Goal: Task Accomplishment & Management: Complete application form

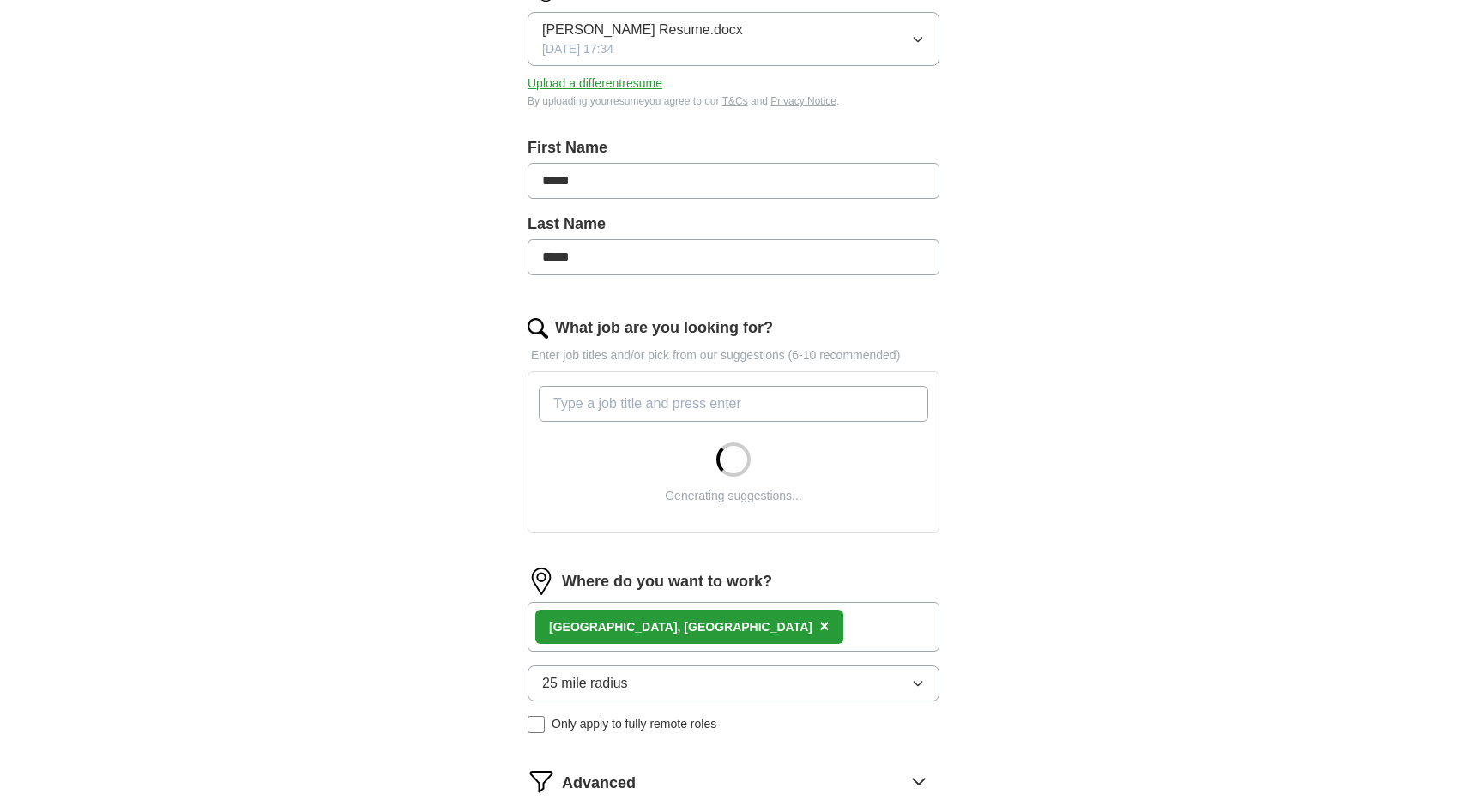
scroll to position [574, 0]
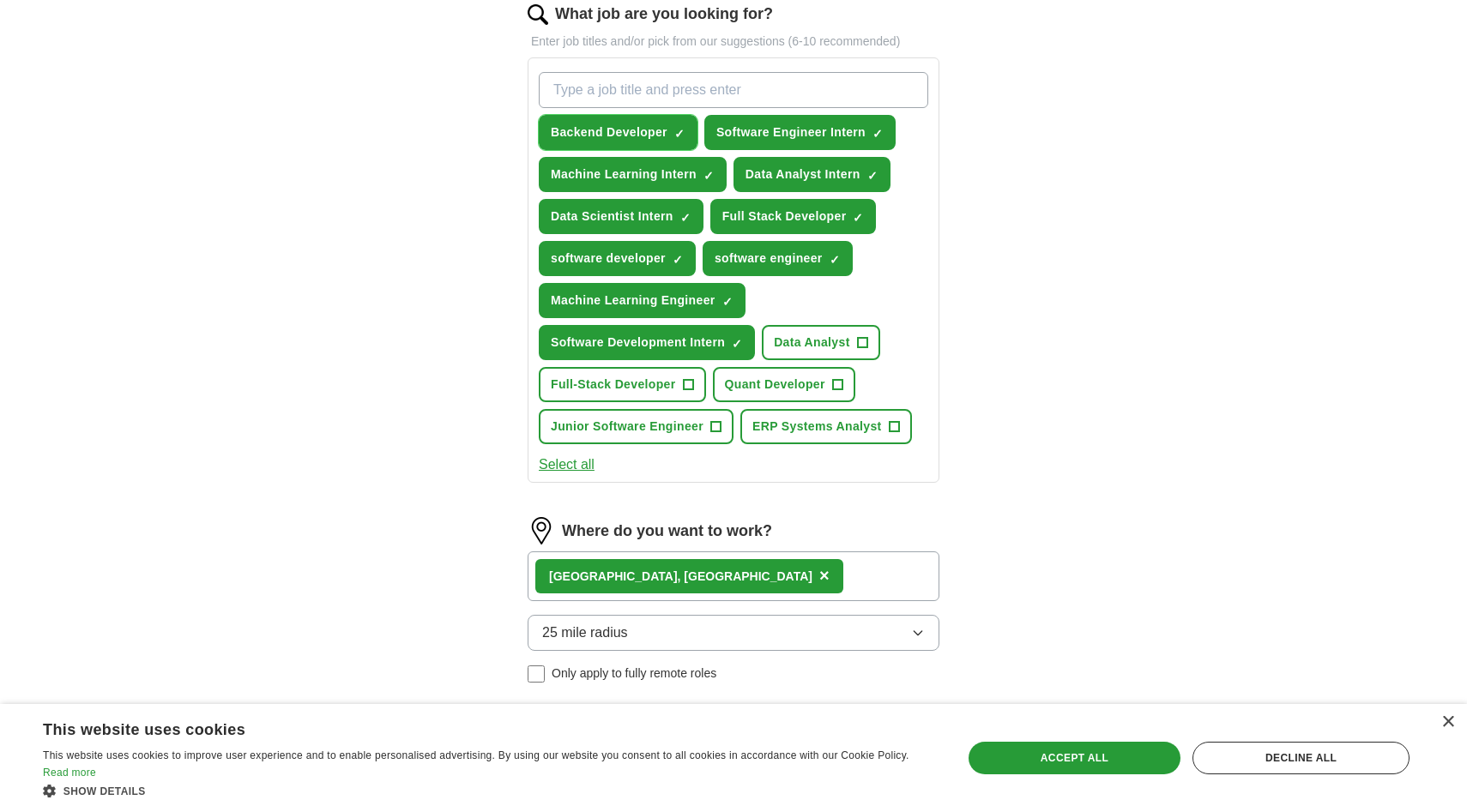
click at [0, 0] on span "×" at bounding box center [0, 0] width 0 height 0
click at [675, 168] on span "Machine Learning Intern" at bounding box center [624, 175] width 146 height 18
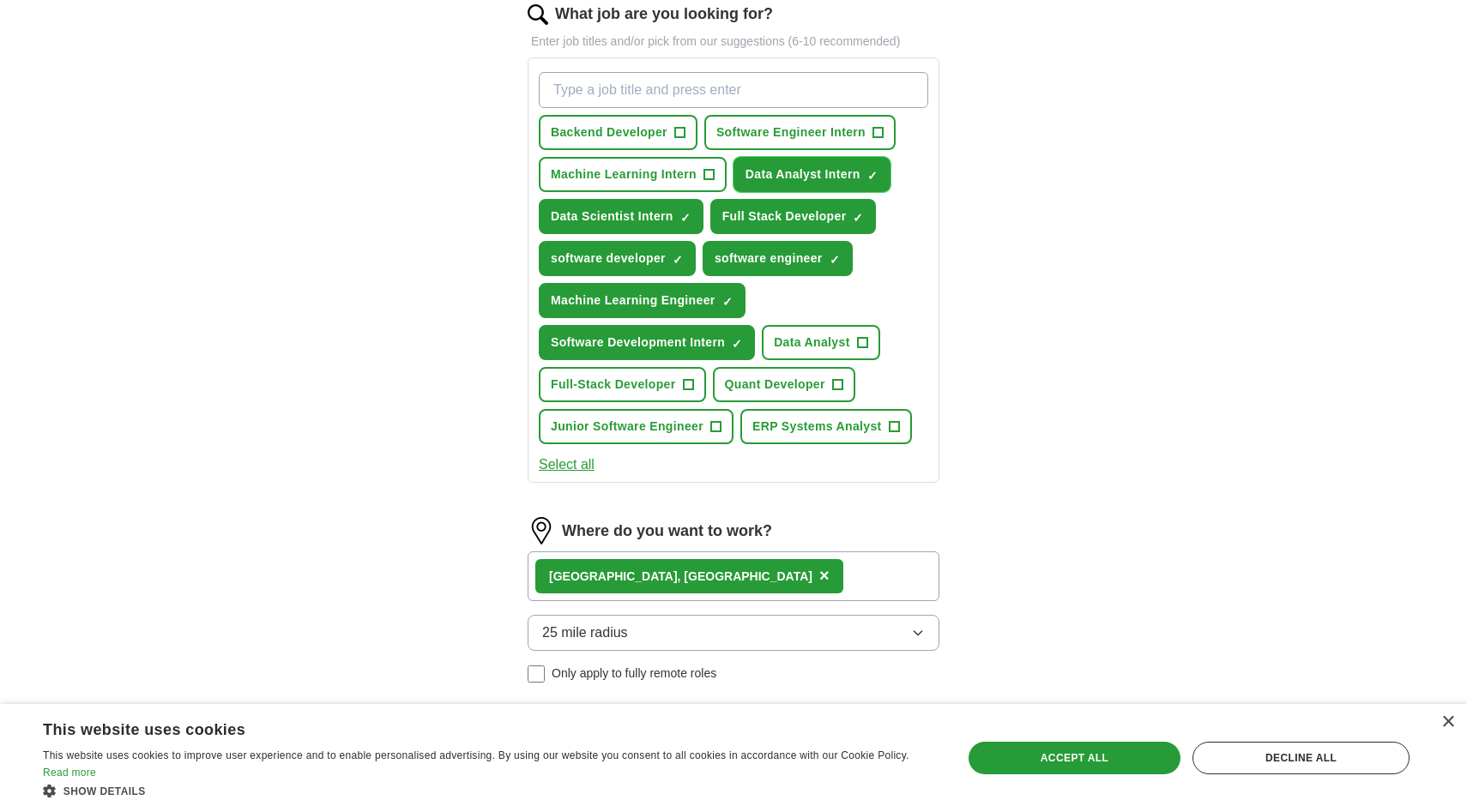
click at [785, 172] on span "Data Analyst Intern" at bounding box center [804, 175] width 115 height 18
click at [628, 220] on span "Data Scientist Intern" at bounding box center [613, 216] width 123 height 18
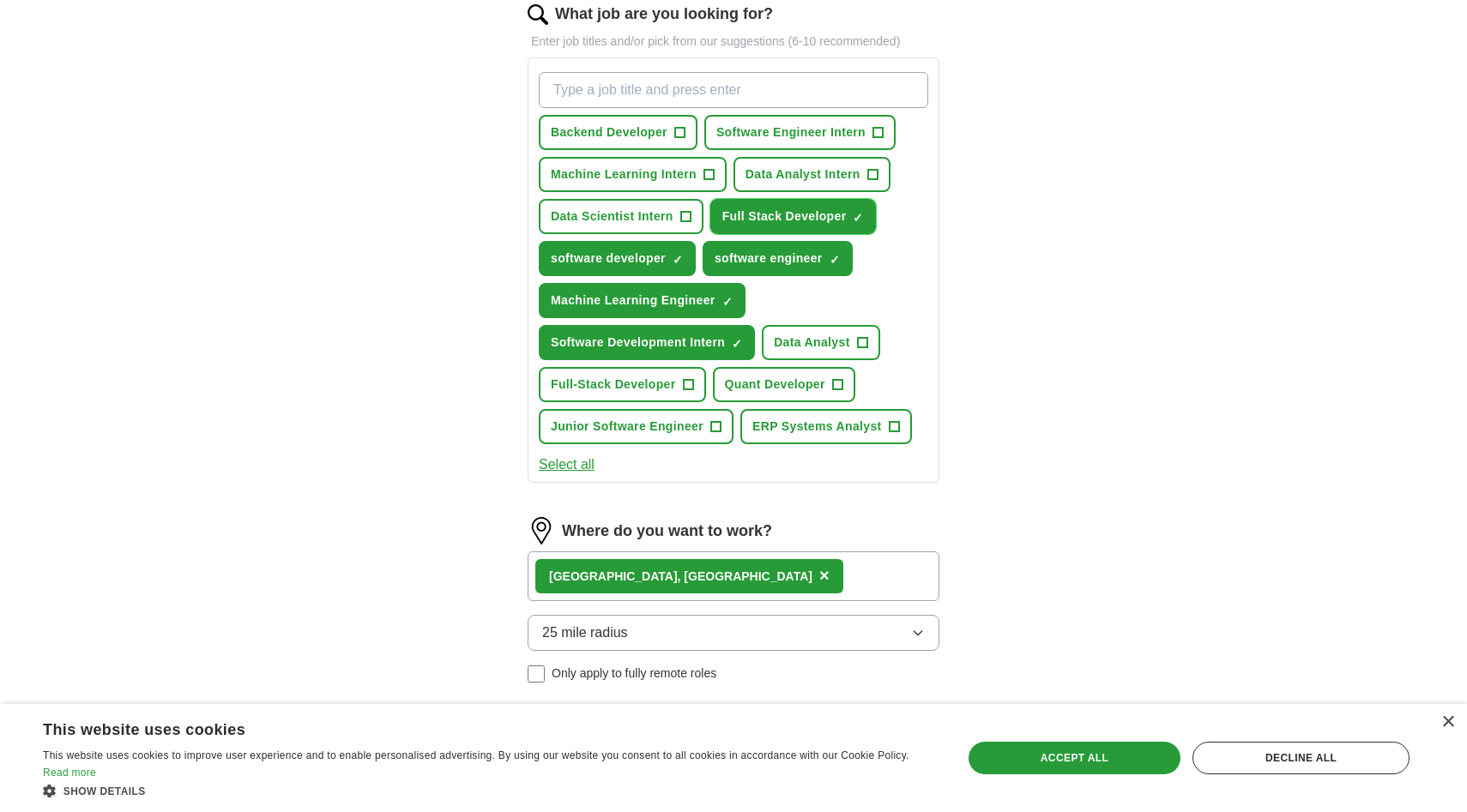
click at [757, 208] on span "Full Stack Developer" at bounding box center [784, 216] width 124 height 18
click at [640, 249] on button "software developer ✓ ×" at bounding box center [618, 258] width 157 height 35
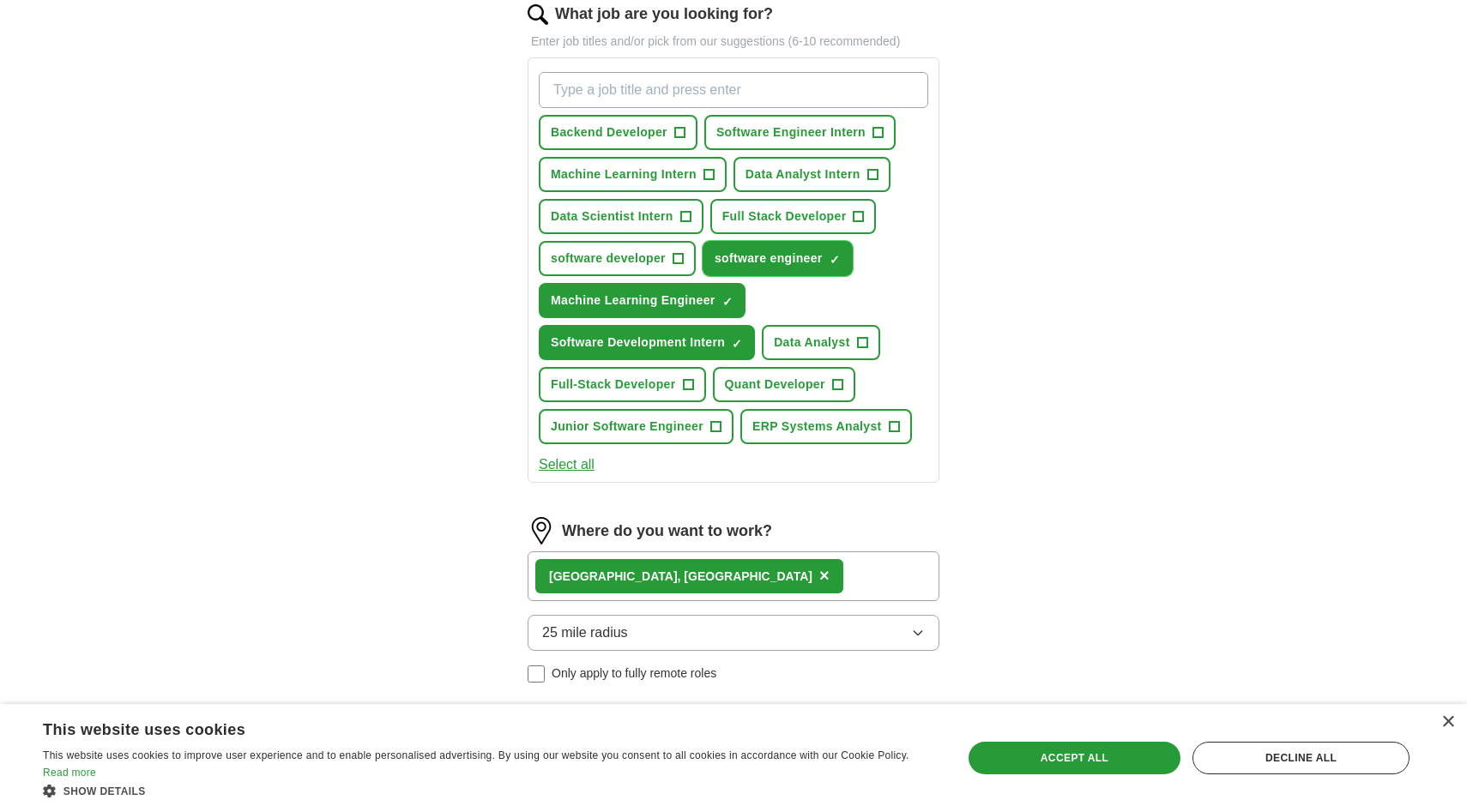
click at [724, 251] on span "software engineer" at bounding box center [769, 258] width 108 height 18
click at [641, 281] on div "Backend Developer + Software Engineer Intern + Machine Learning Intern + Data A…" at bounding box center [733, 258] width 396 height 386
click at [634, 306] on span "Machine Learning Engineer" at bounding box center [634, 301] width 165 height 18
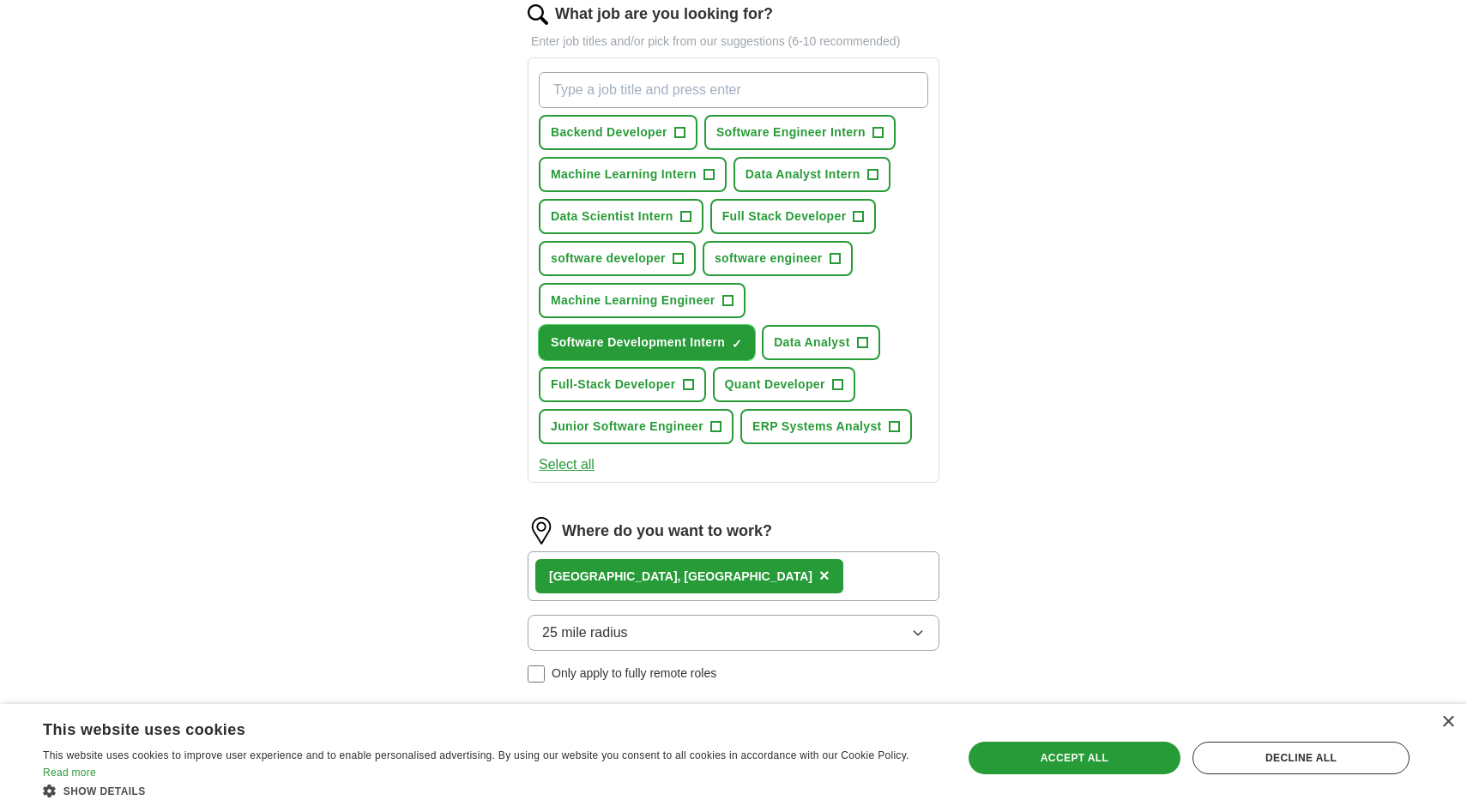
click at [634, 339] on span "Software Development Intern" at bounding box center [638, 342] width 174 height 18
click at [674, 83] on input "What job are you looking for?" at bounding box center [734, 90] width 389 height 36
paste input "Artificial Intelligence Intern"
type input "Artificial Intelligence Intern"
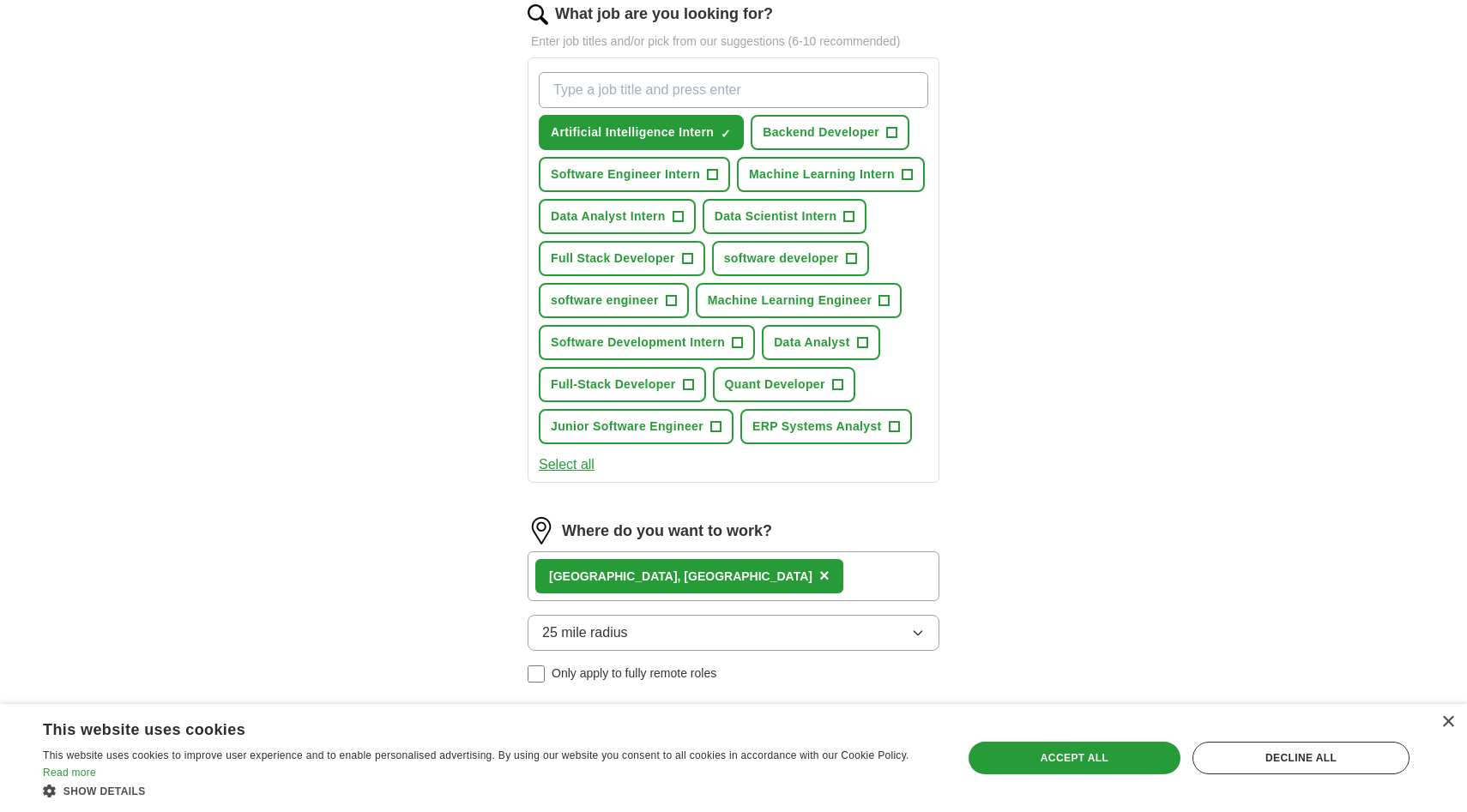
paste input "Deep Learning Intern"
type input "Deep Learning Intern"
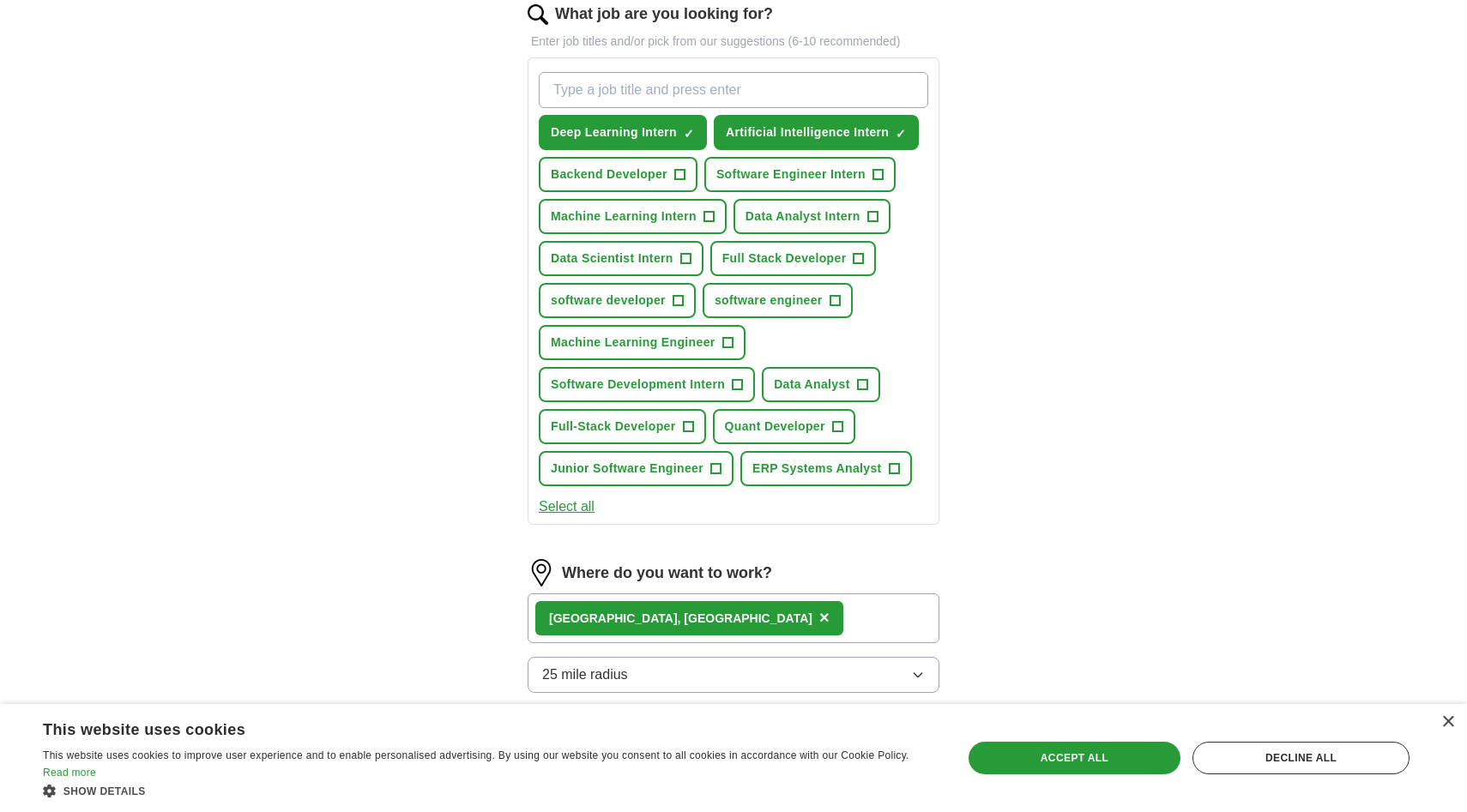
paste input "NLP Intern (Natural Language Processing Intern)"
type input "NLP Intern (Natural Language Processing Intern)"
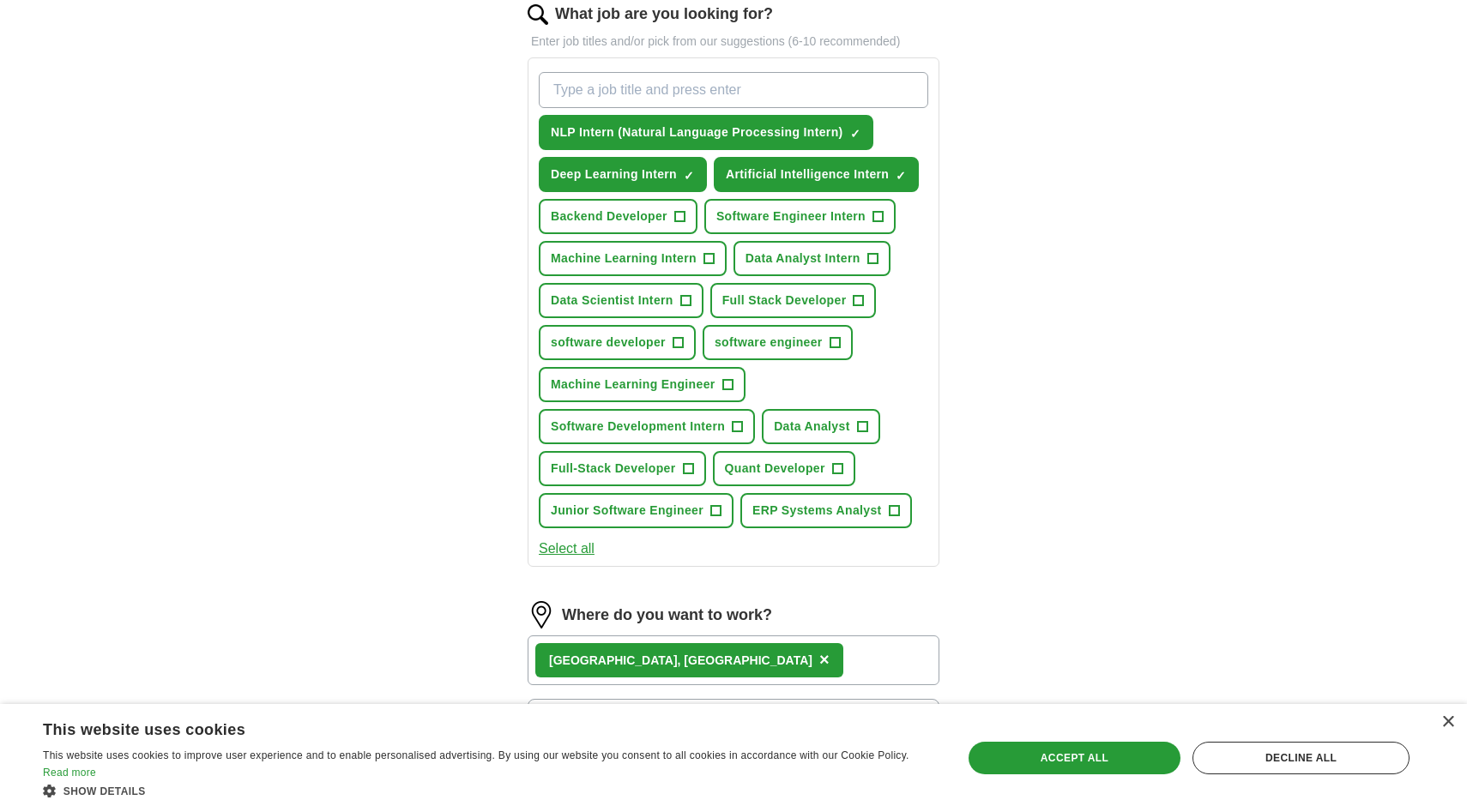
paste input "Computer Vision Intern"
type input "Computer Vision Intern"
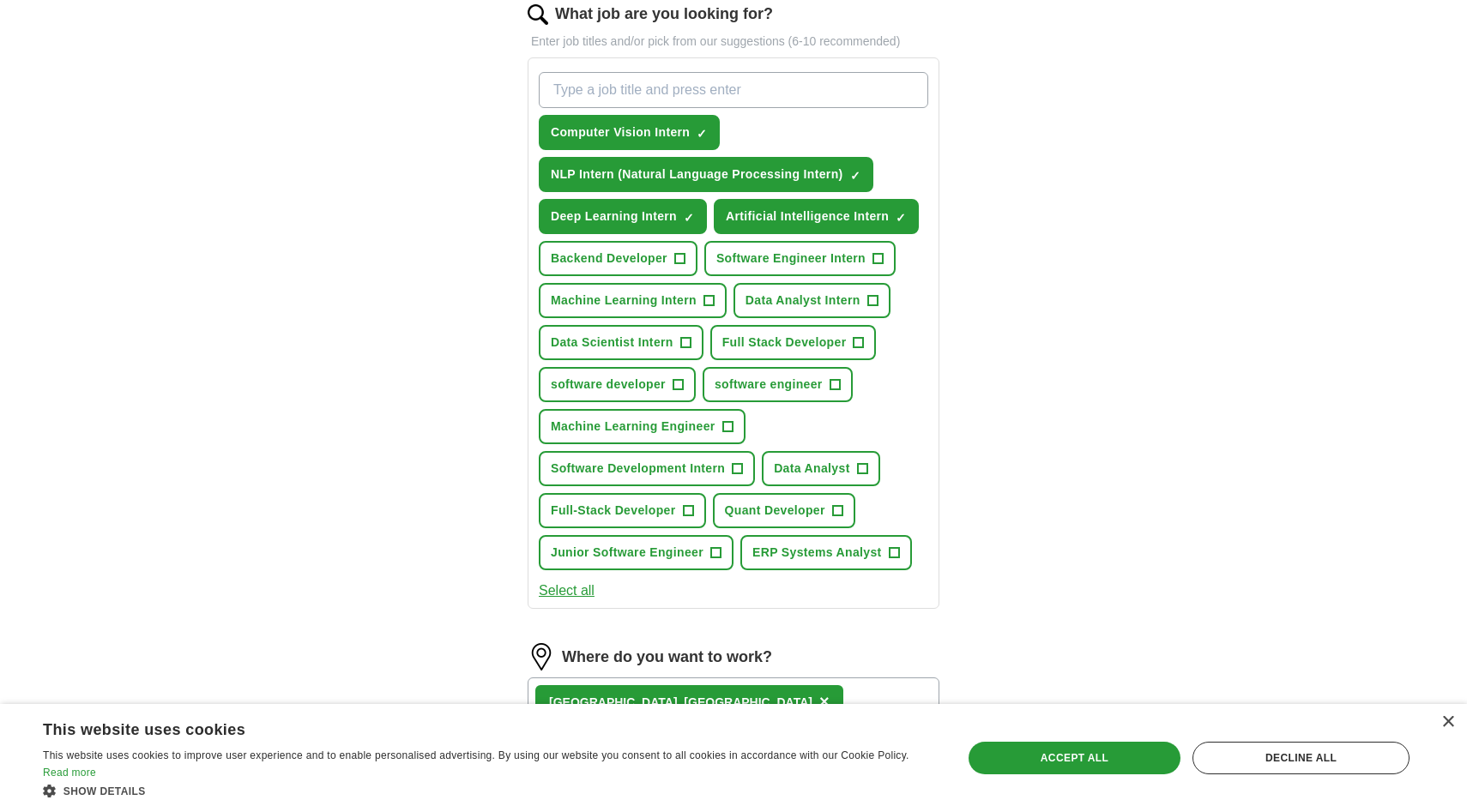
paste input "Research Intern – Machine Learning"
type input "Research Intern – Machine Learning"
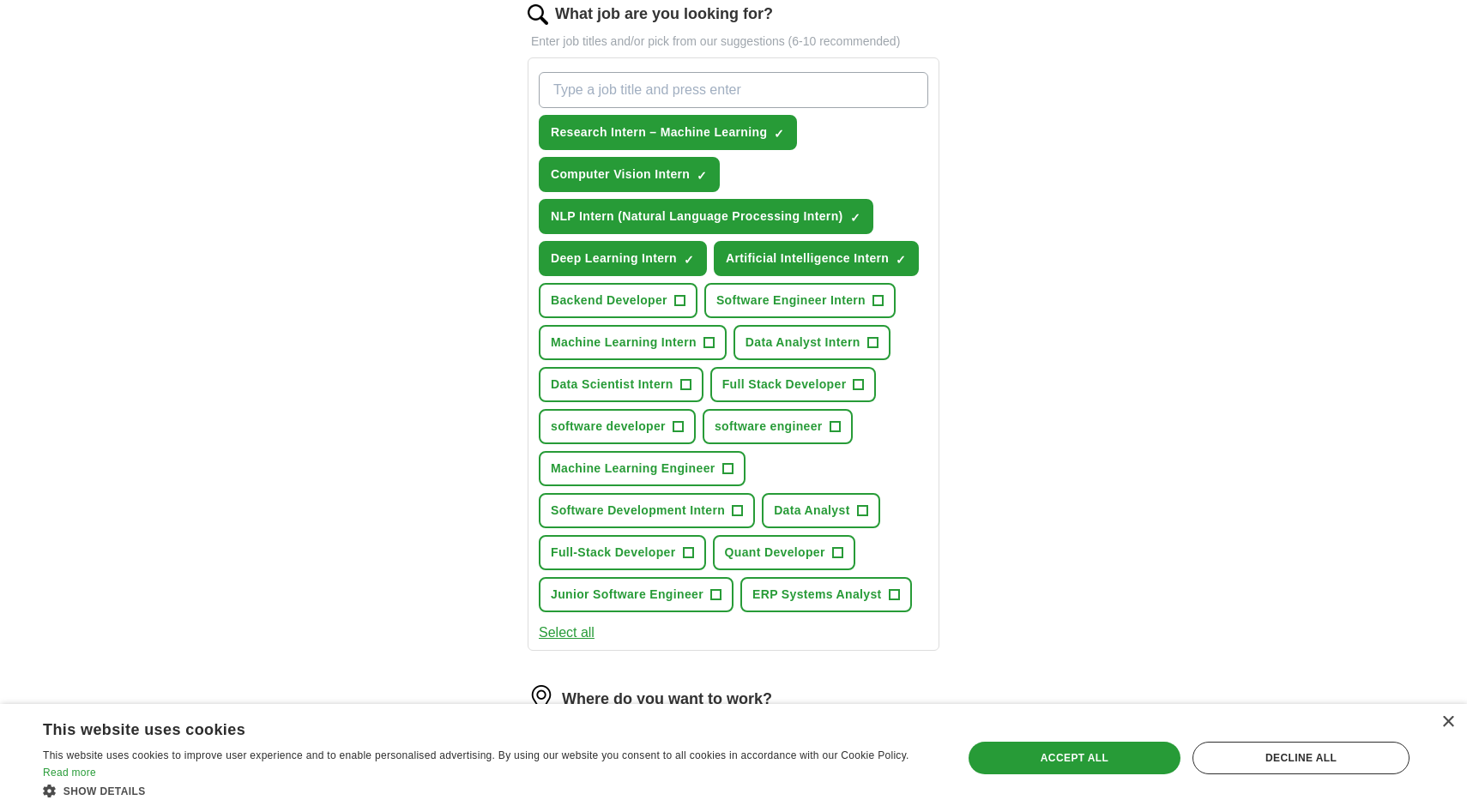
paste input "Data Engineering Intern"
type input "Data Engineering Intern"
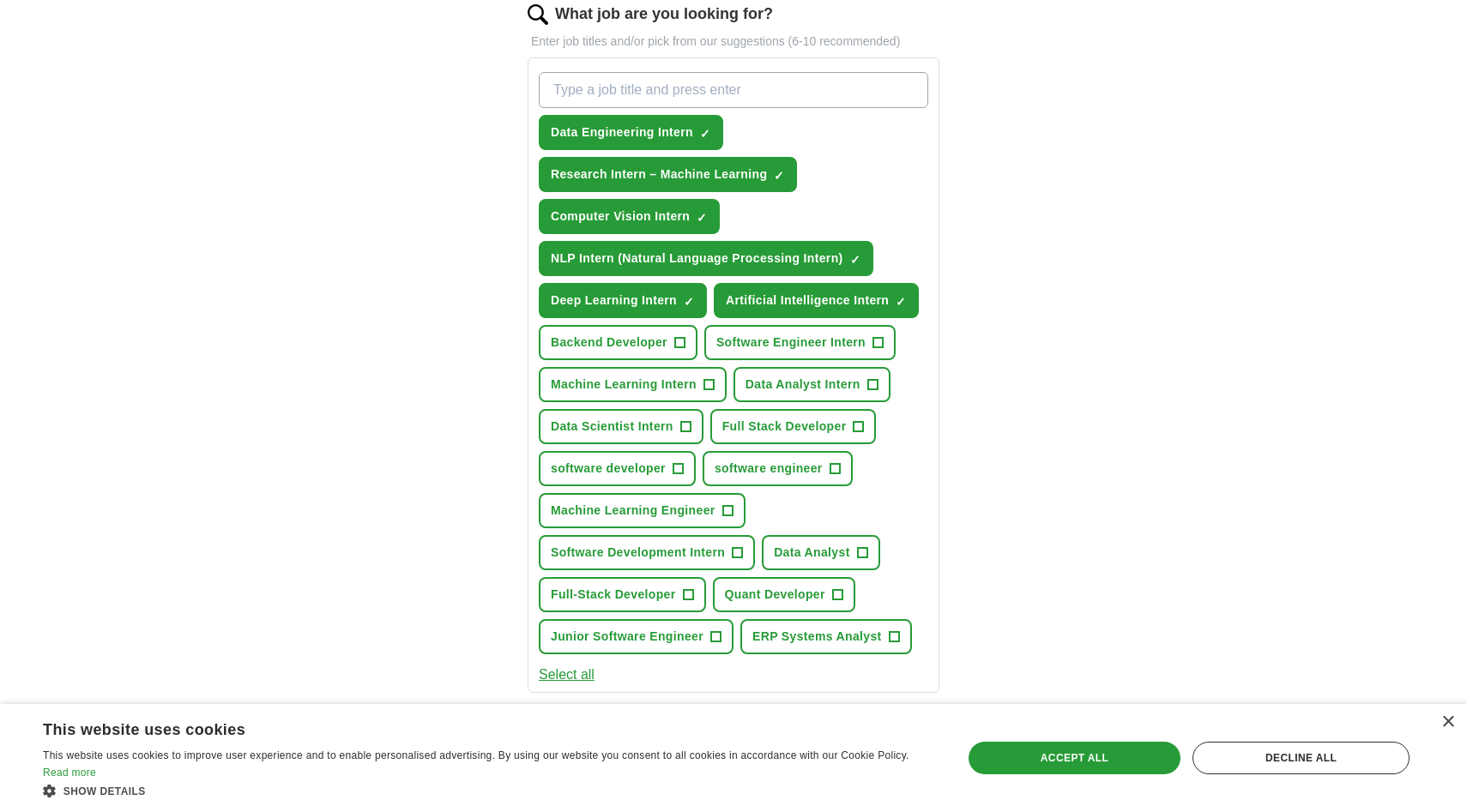
paste input "Cloud Engineering Intern"
type input "Cloud Engineering Intern"
paste input "Software Development Intern"
type input "Software Development Intern"
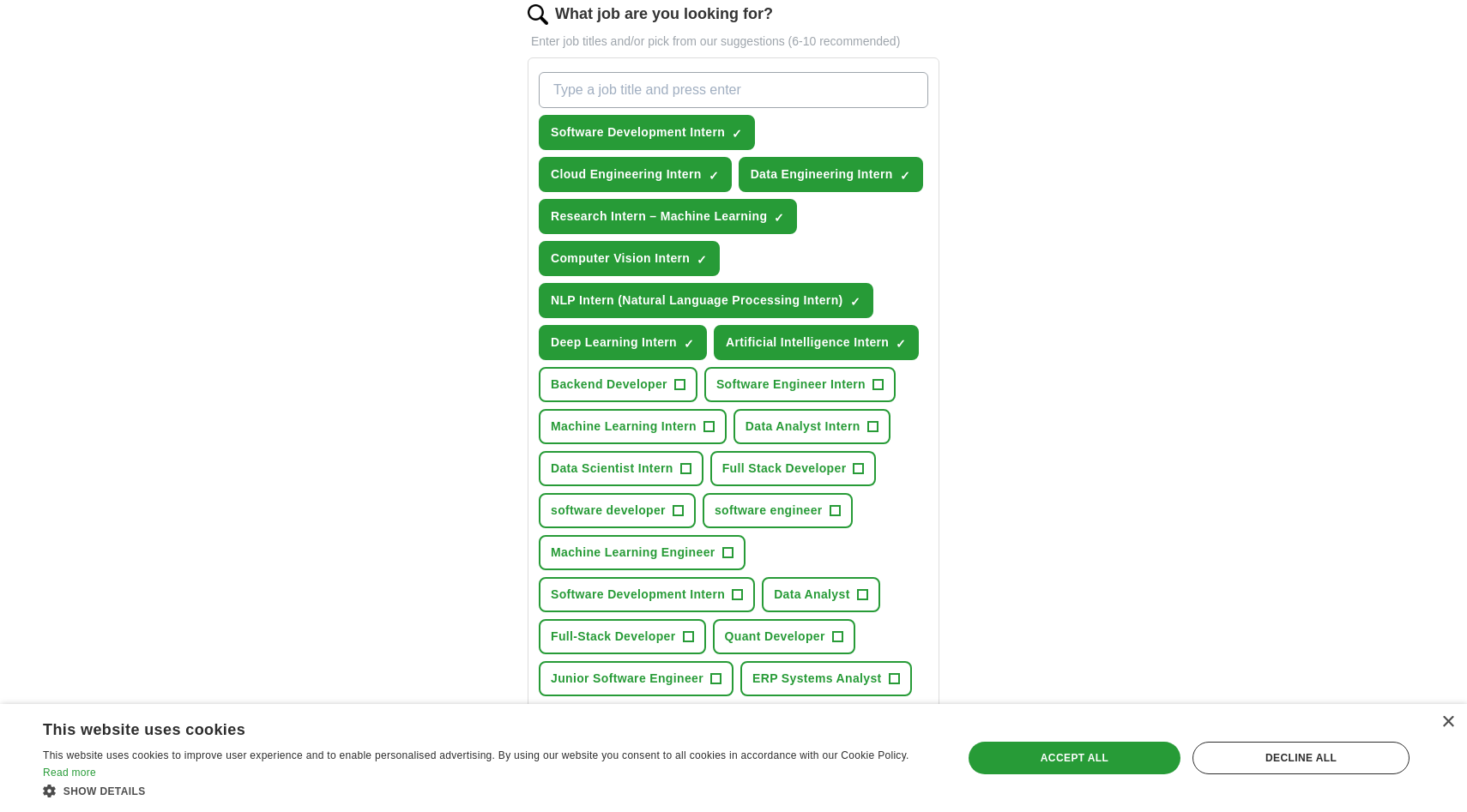
paste input "Technology Intern"
type input "Technology Intern"
type input "S"
click at [752, 396] on button "Software Engineer Intern +" at bounding box center [800, 384] width 192 height 35
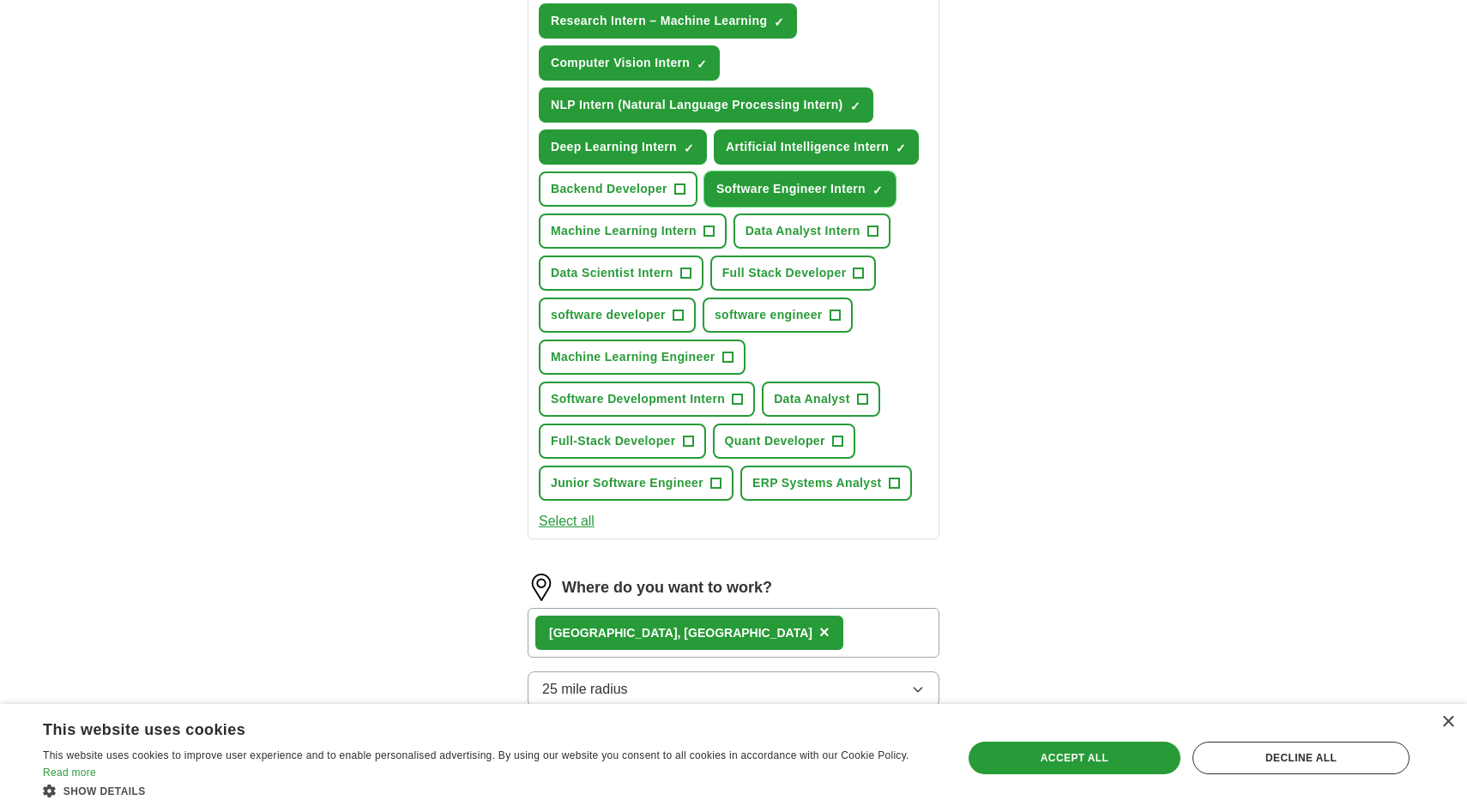
scroll to position [755, 0]
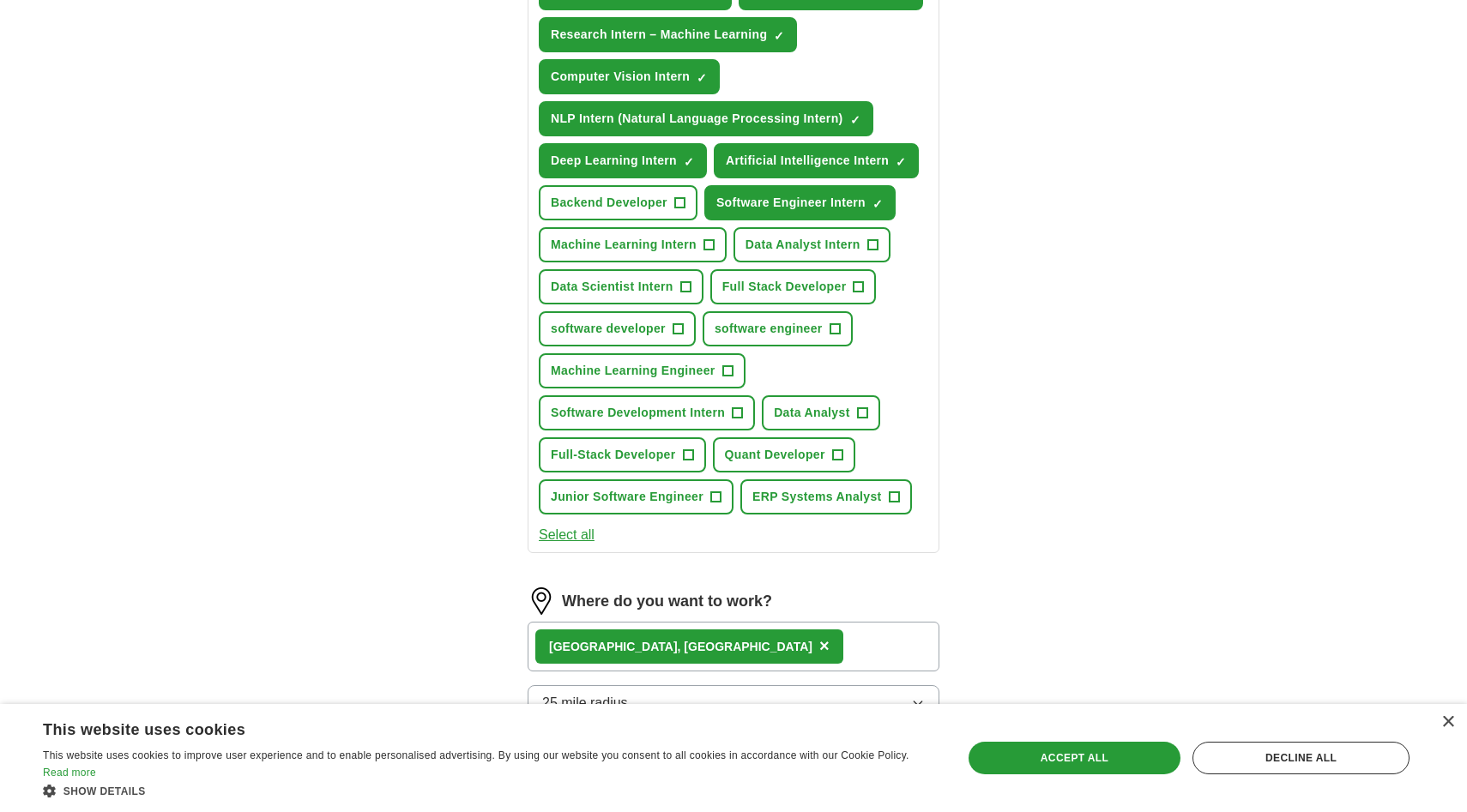
click at [1066, 333] on div "ApplyIQ Let ApplyIQ do the hard work of searching and applying for jobs. Just t…" at bounding box center [734, 135] width 1099 height 1676
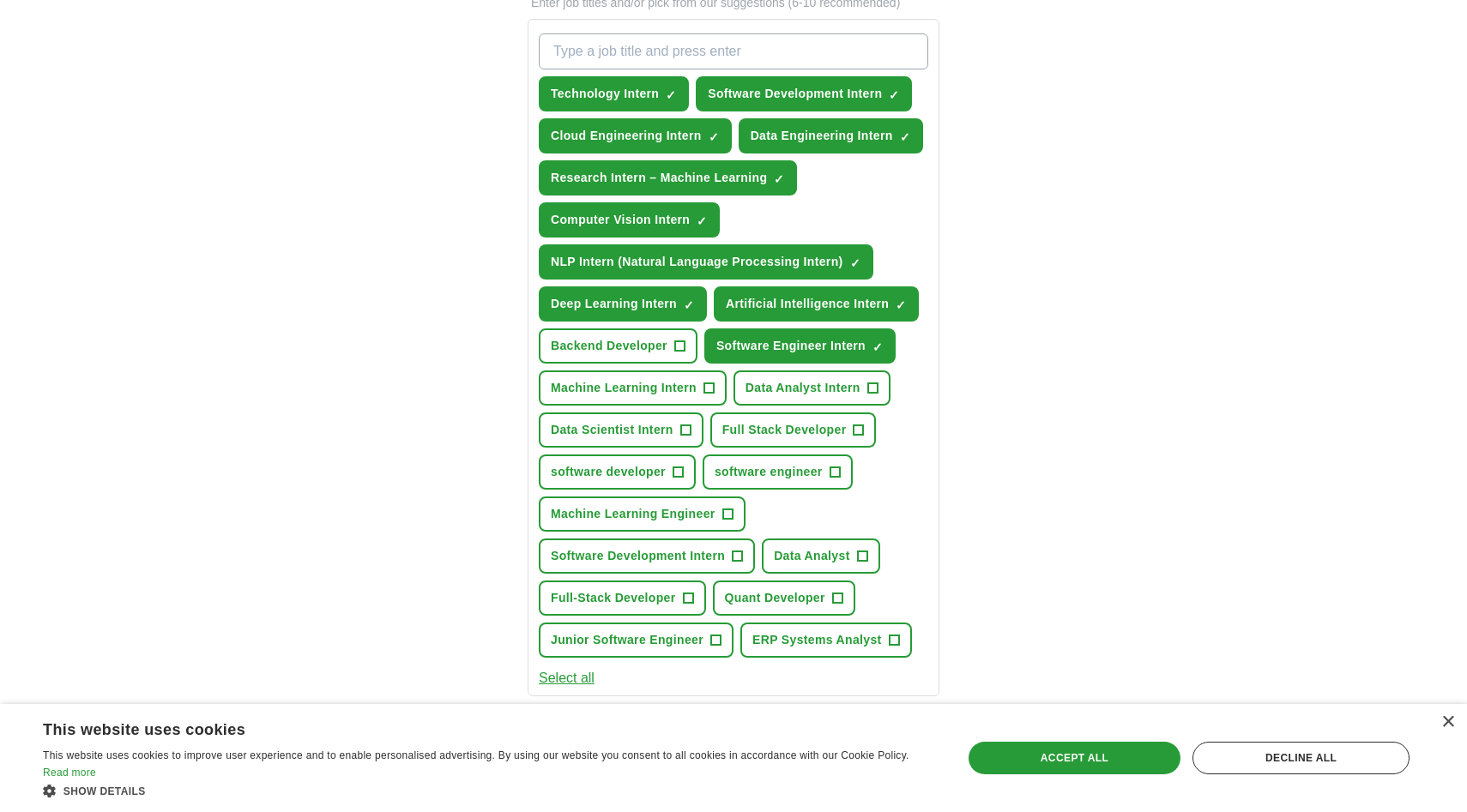
scroll to position [613, 0]
click at [641, 384] on span "Machine Learning Intern" at bounding box center [624, 387] width 146 height 18
click at [0, 0] on span "×" at bounding box center [0, 0] width 0 height 0
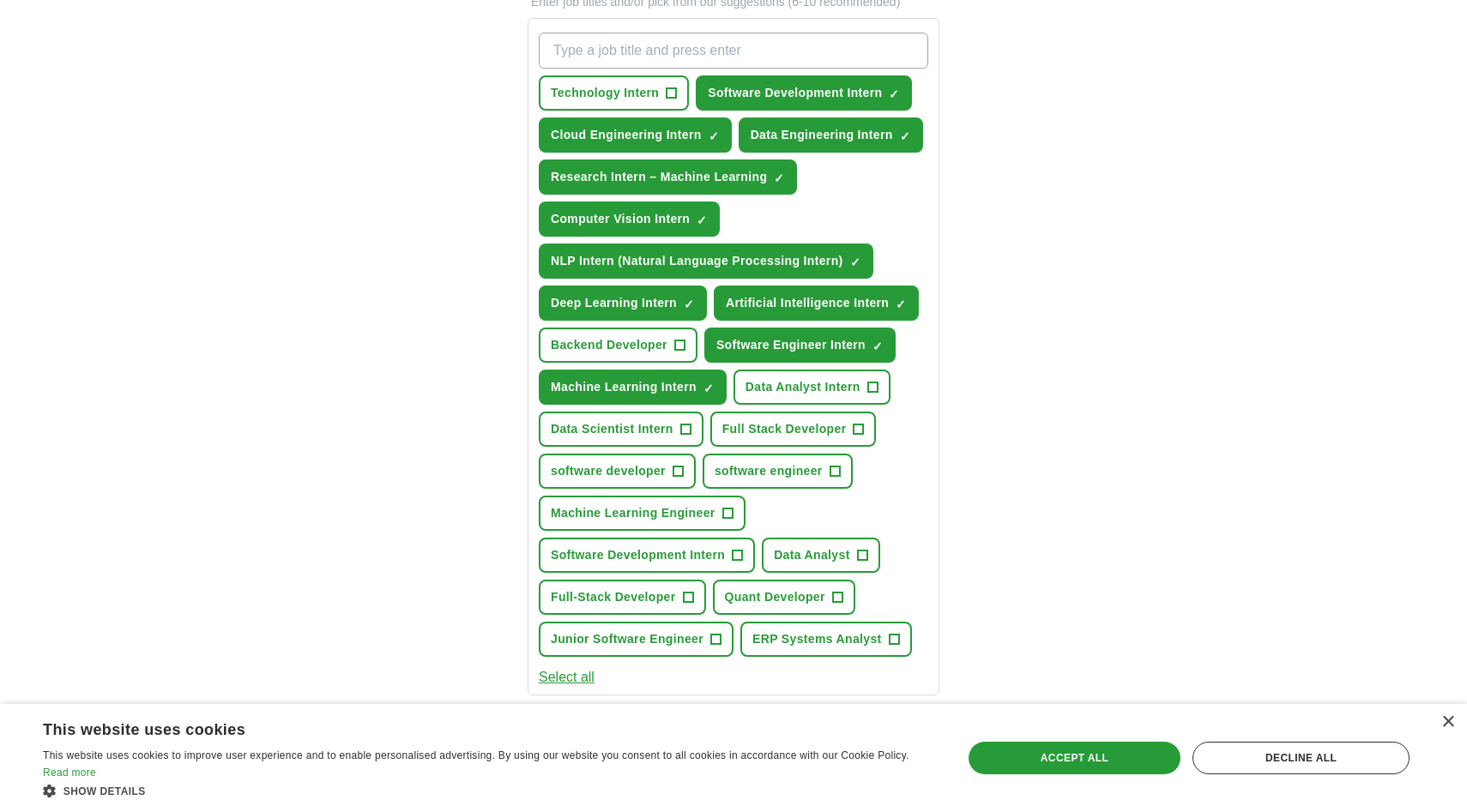
click at [1015, 187] on div "ApplyIQ Let ApplyIQ do the hard work of searching and applying for jobs. Just t…" at bounding box center [734, 277] width 1099 height 1676
click at [0, 0] on span "×" at bounding box center [0, 0] width 0 height 0
click at [703, 56] on input "What job are you looking for?" at bounding box center [734, 51] width 389 height 36
type input "Data Engineer"
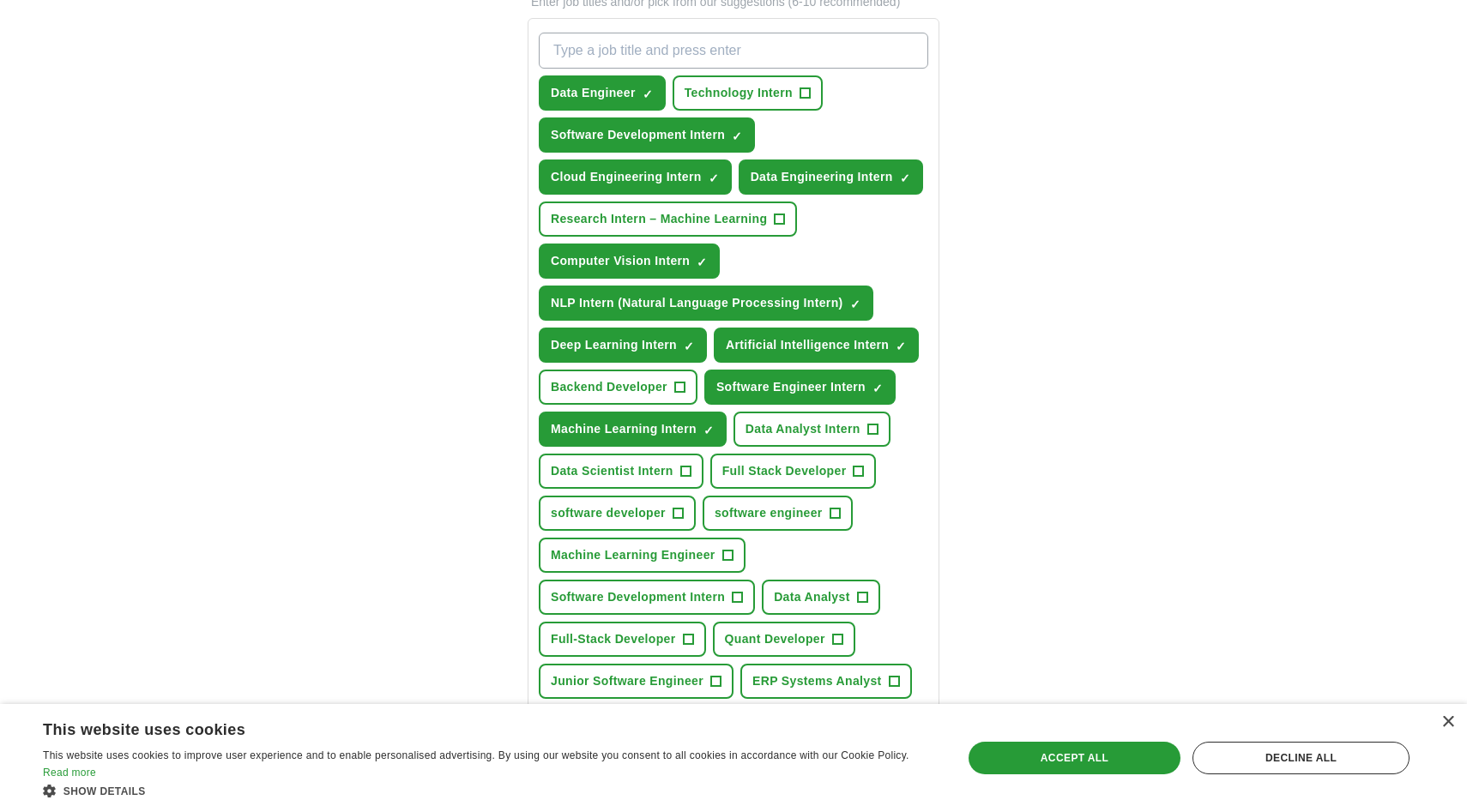
click at [675, 51] on input "What job are you looking for?" at bounding box center [734, 51] width 389 height 36
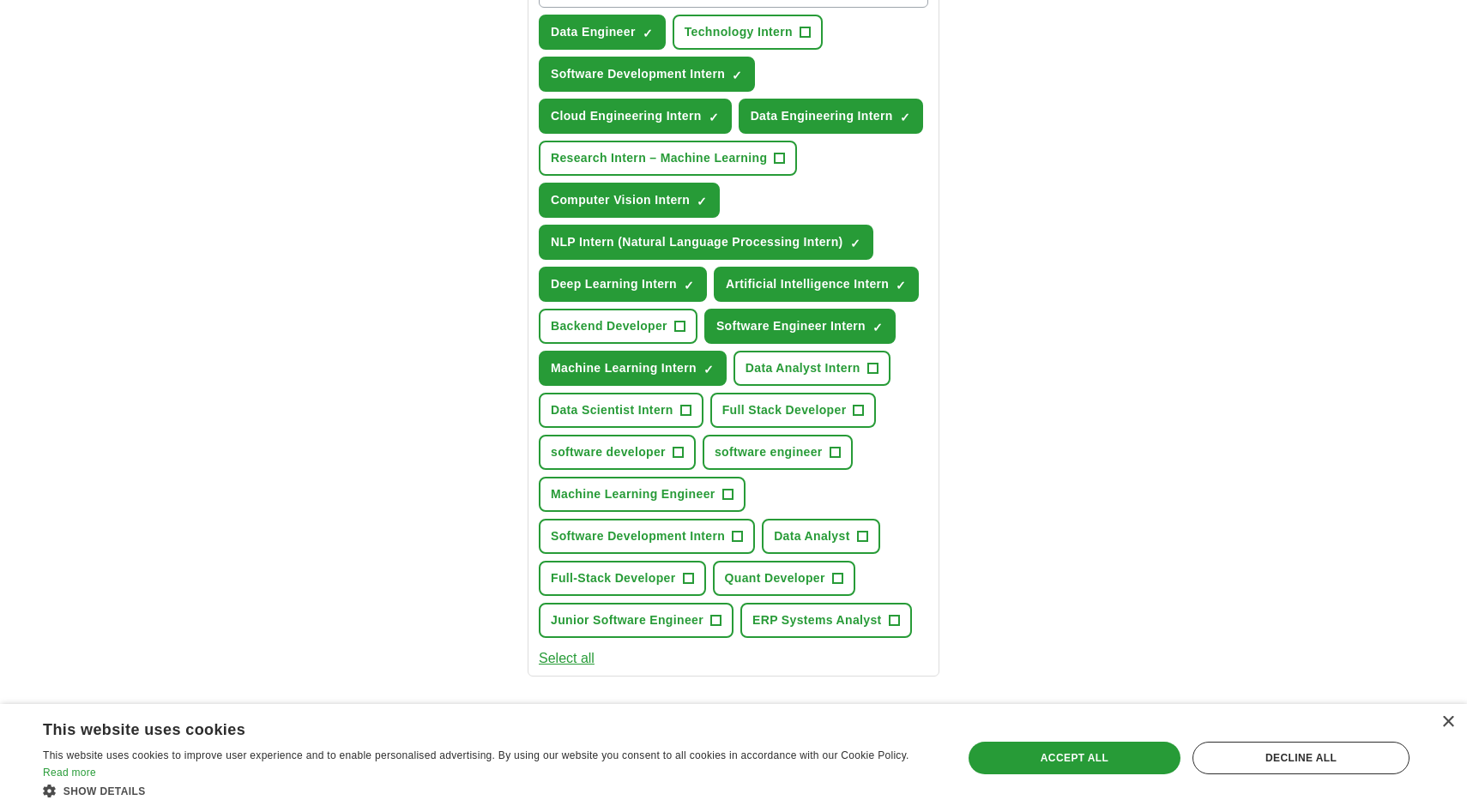
scroll to position [675, 0]
click at [652, 407] on span "Data Scientist Intern" at bounding box center [613, 409] width 123 height 18
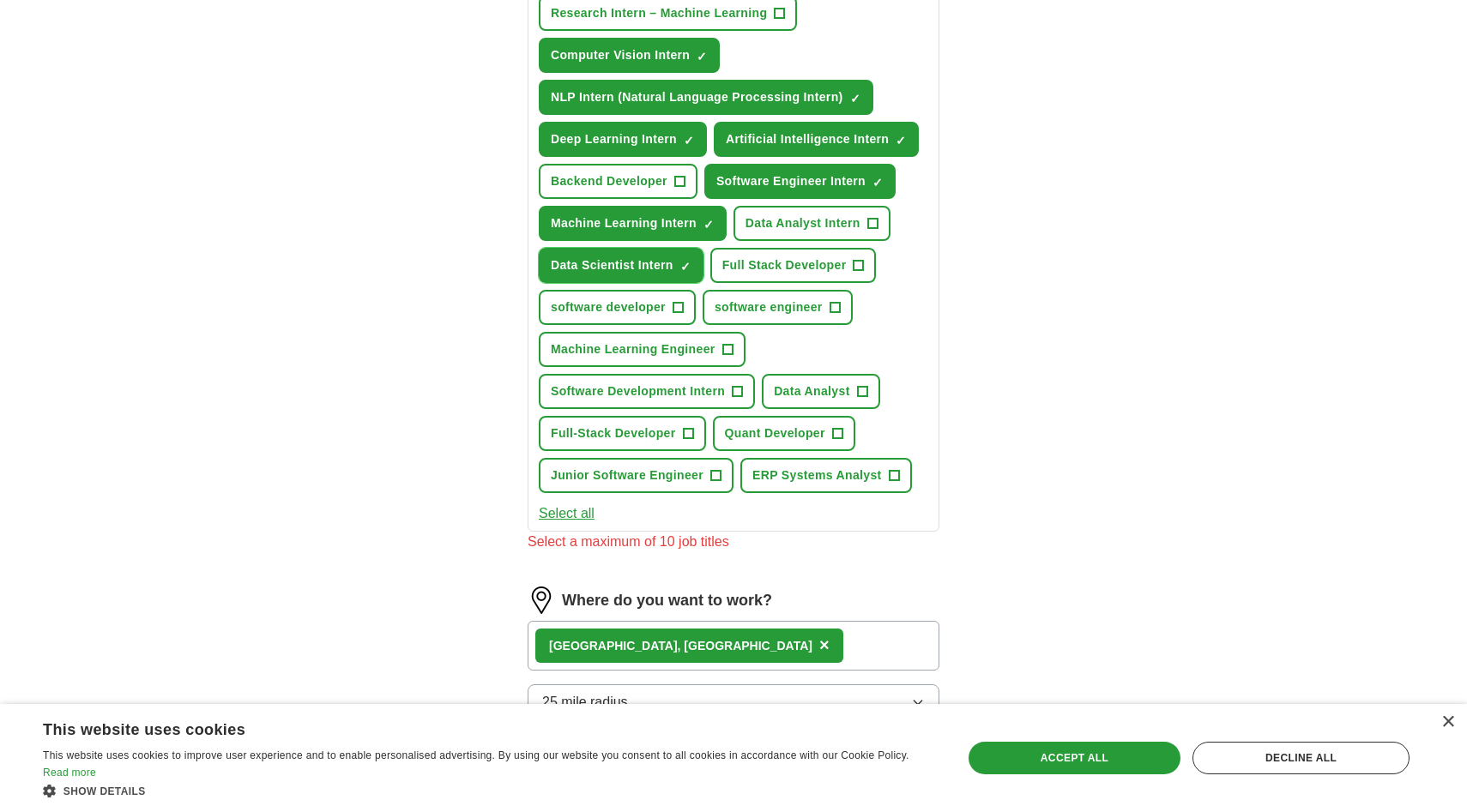
scroll to position [820, 0]
click at [634, 274] on button "Data Scientist Intern ✓ ×" at bounding box center [622, 264] width 165 height 35
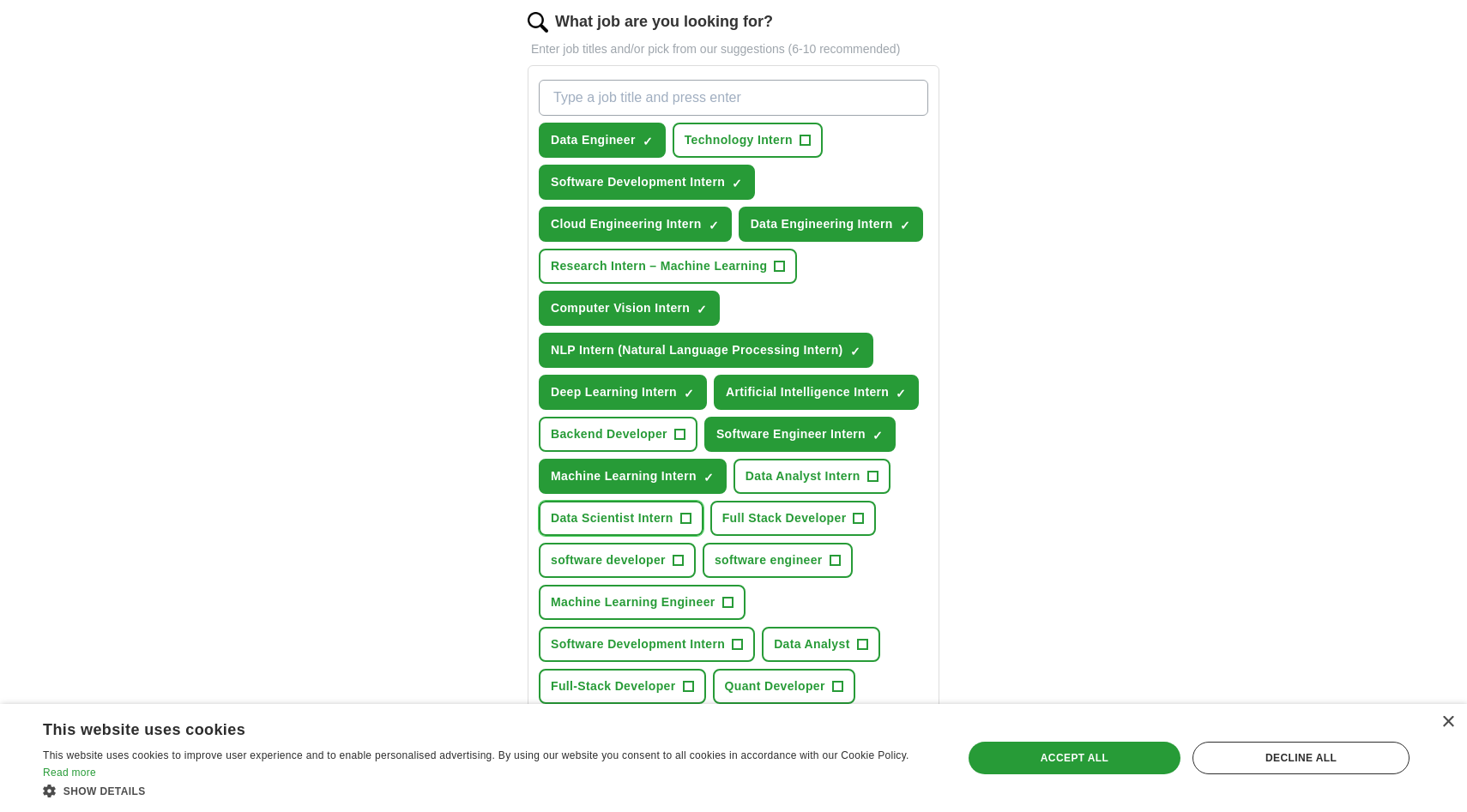
scroll to position [564, 0]
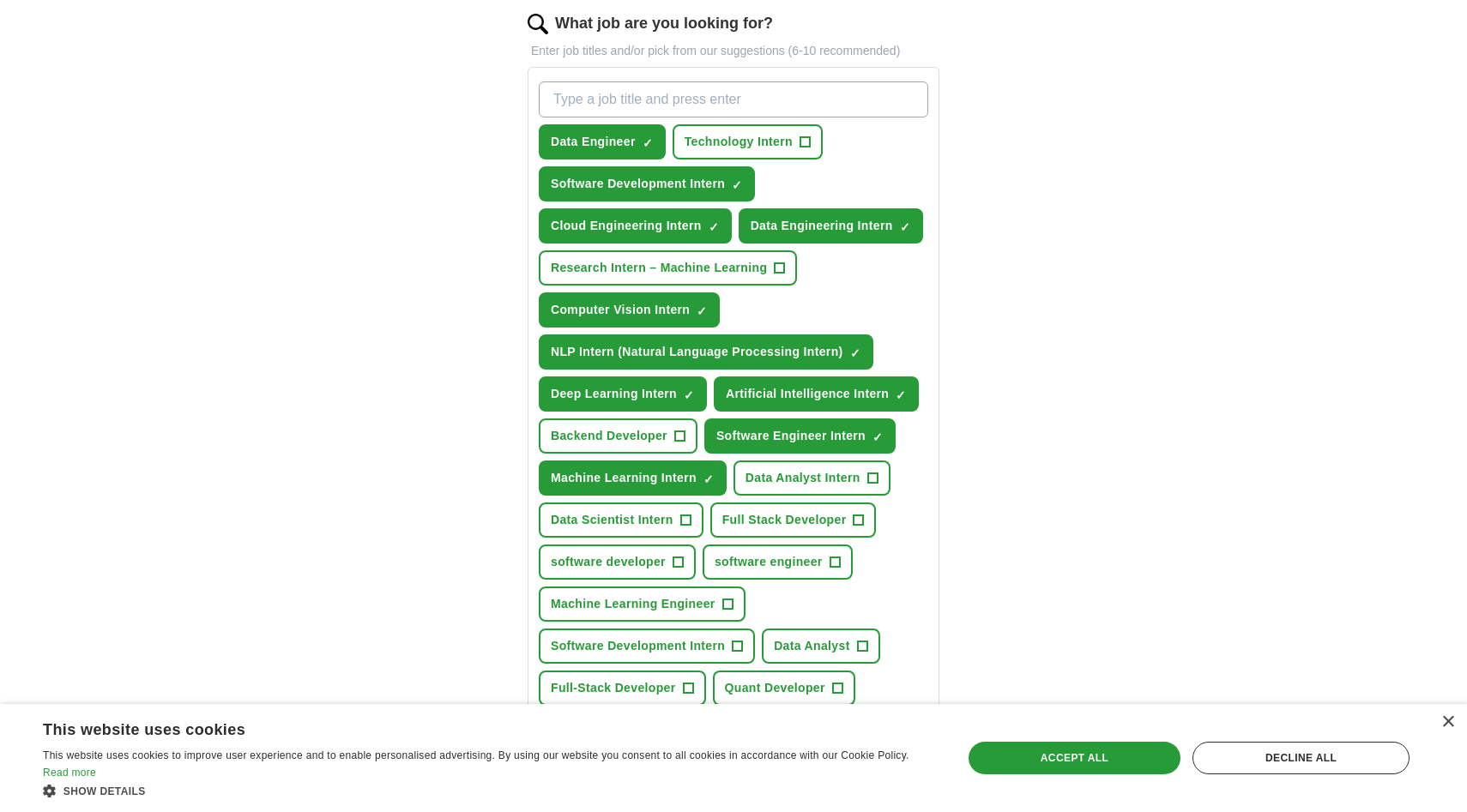
click at [998, 318] on div "Let ApplyIQ do the hard work of searching and applying for jobs. Just tell us w…" at bounding box center [733, 395] width 549 height 1622
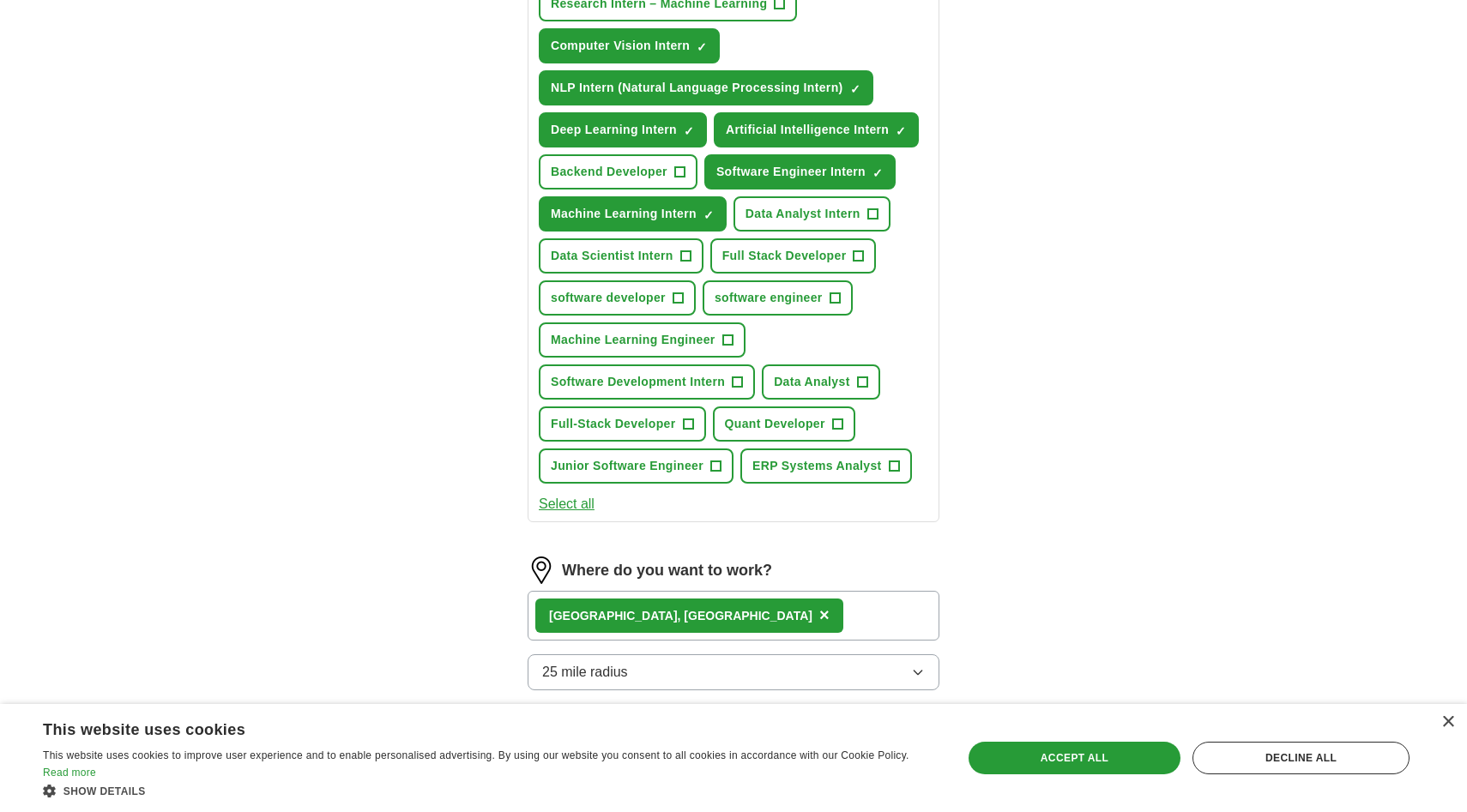
scroll to position [831, 0]
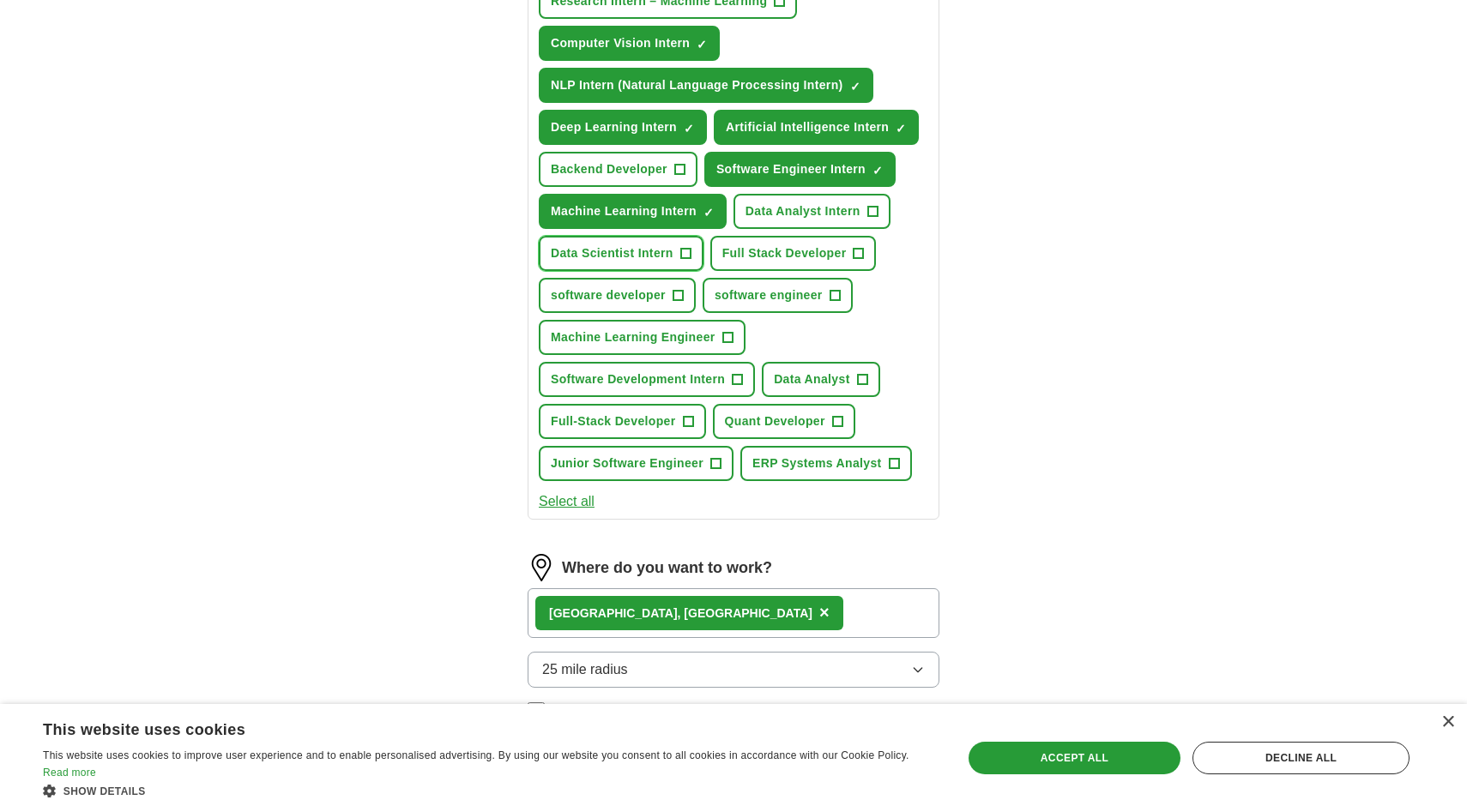
click at [666, 261] on span "Data Scientist Intern" at bounding box center [613, 253] width 123 height 18
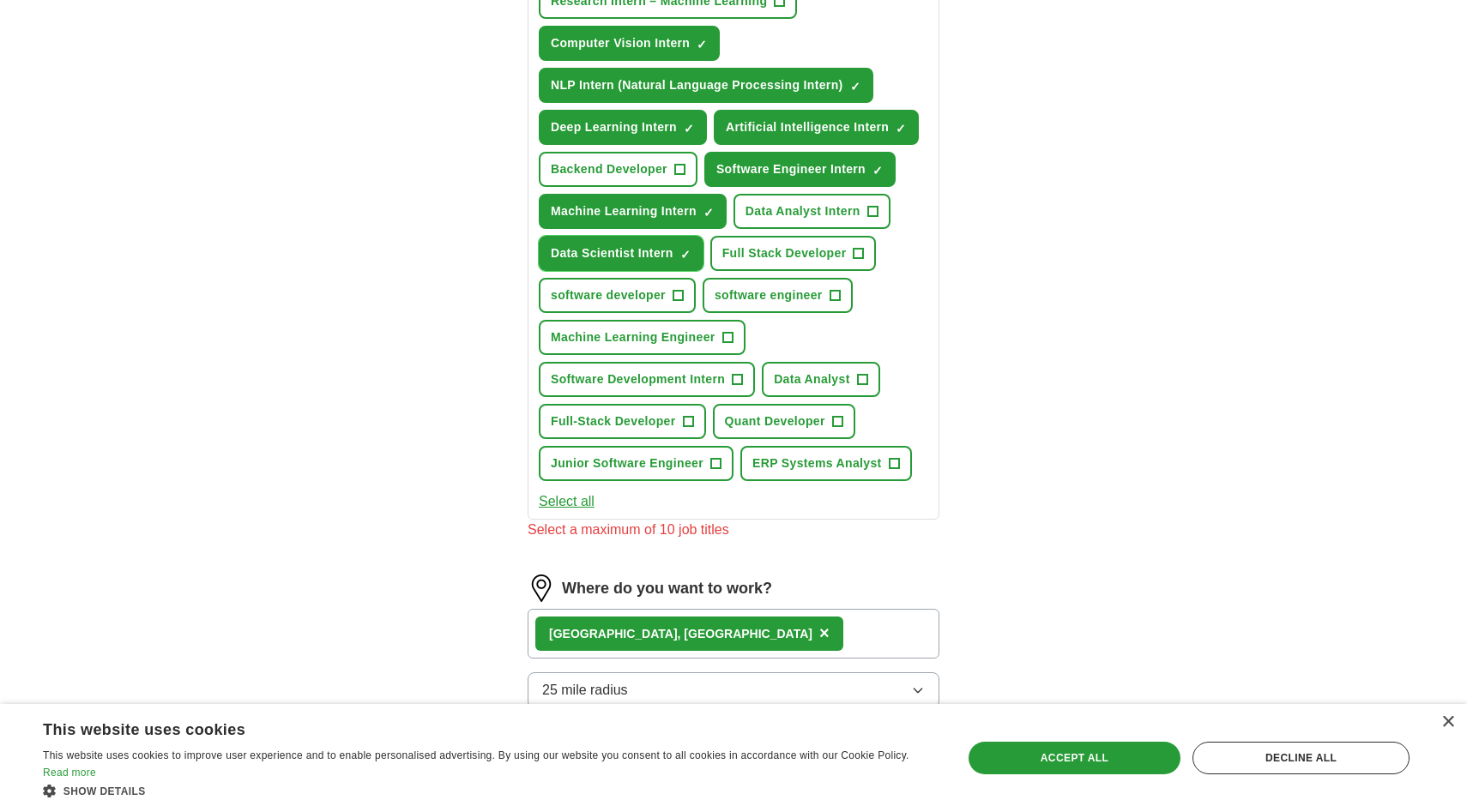
scroll to position [1151, 0]
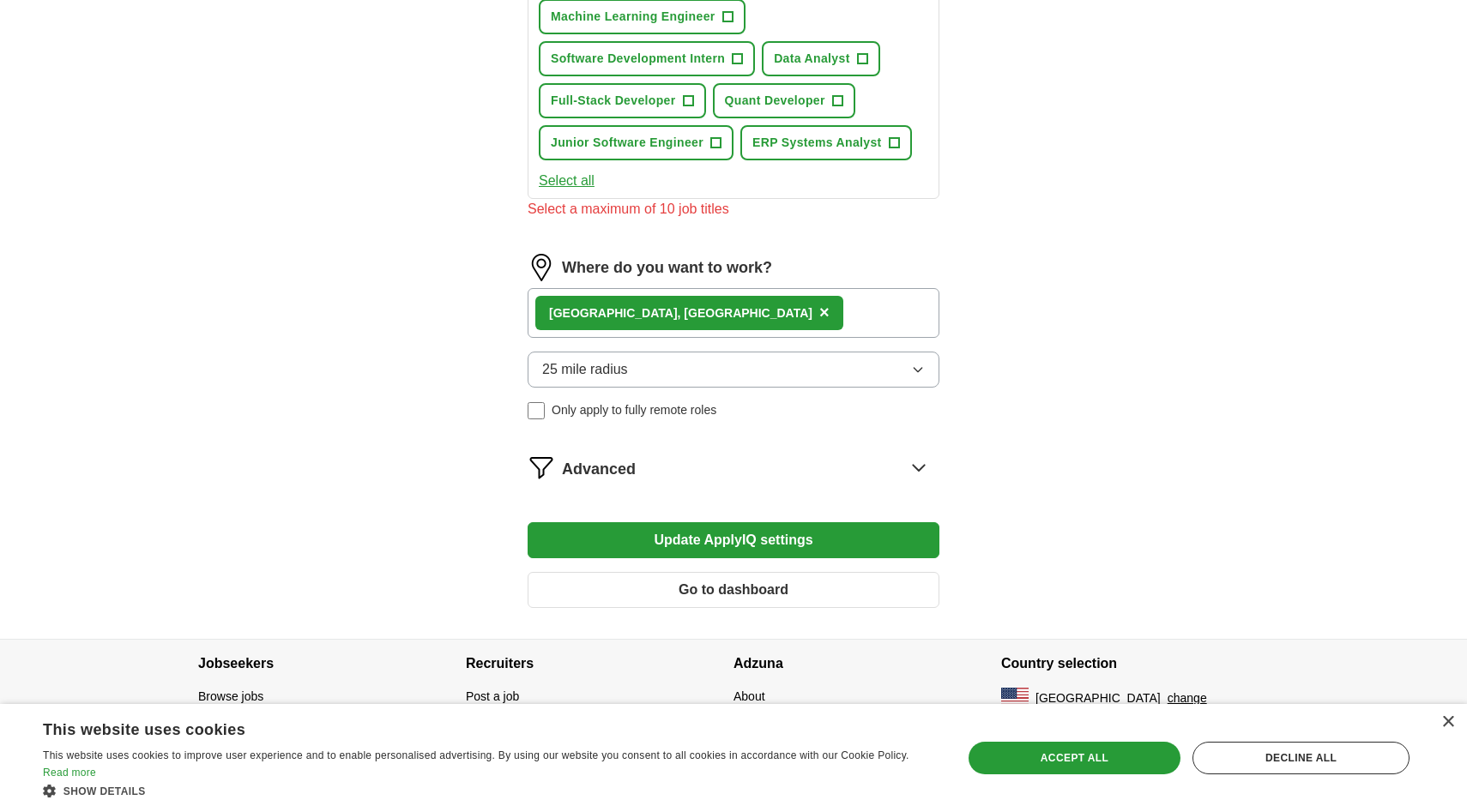
click at [874, 523] on button "Update ApplyIQ settings" at bounding box center [733, 540] width 412 height 36
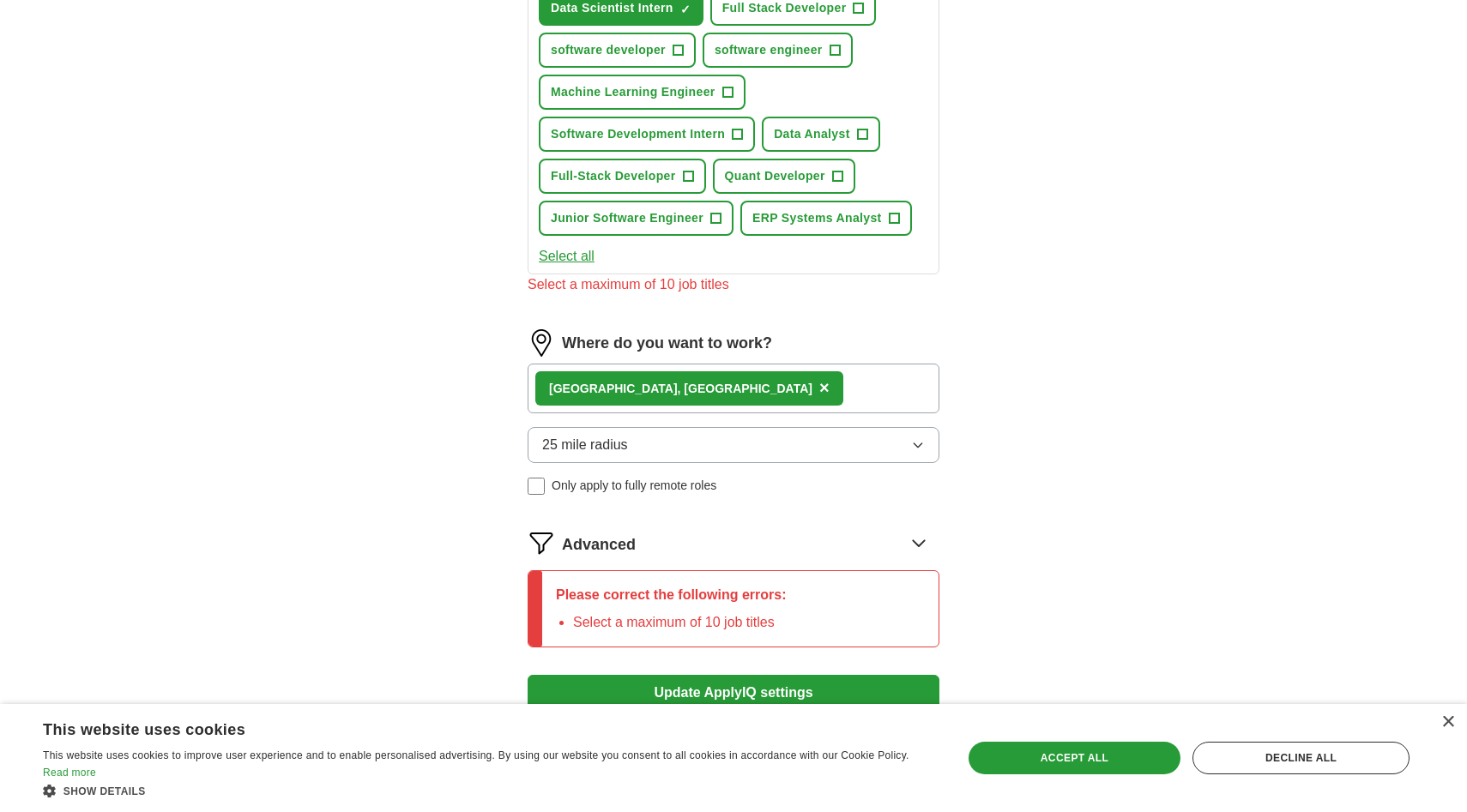
scroll to position [1075, 0]
click at [626, 12] on span "Data Scientist Intern" at bounding box center [613, 9] width 123 height 18
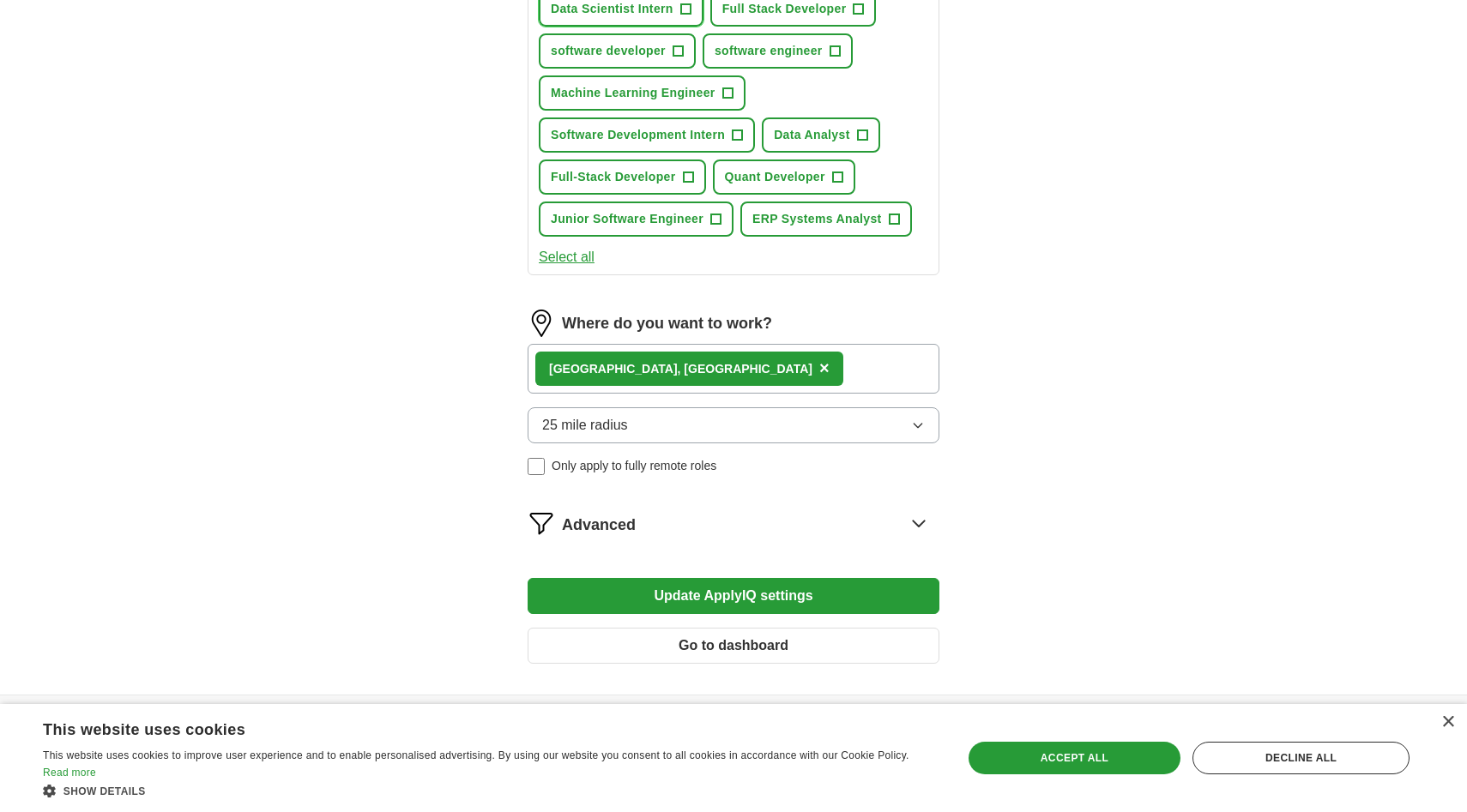
scroll to position [1132, 0]
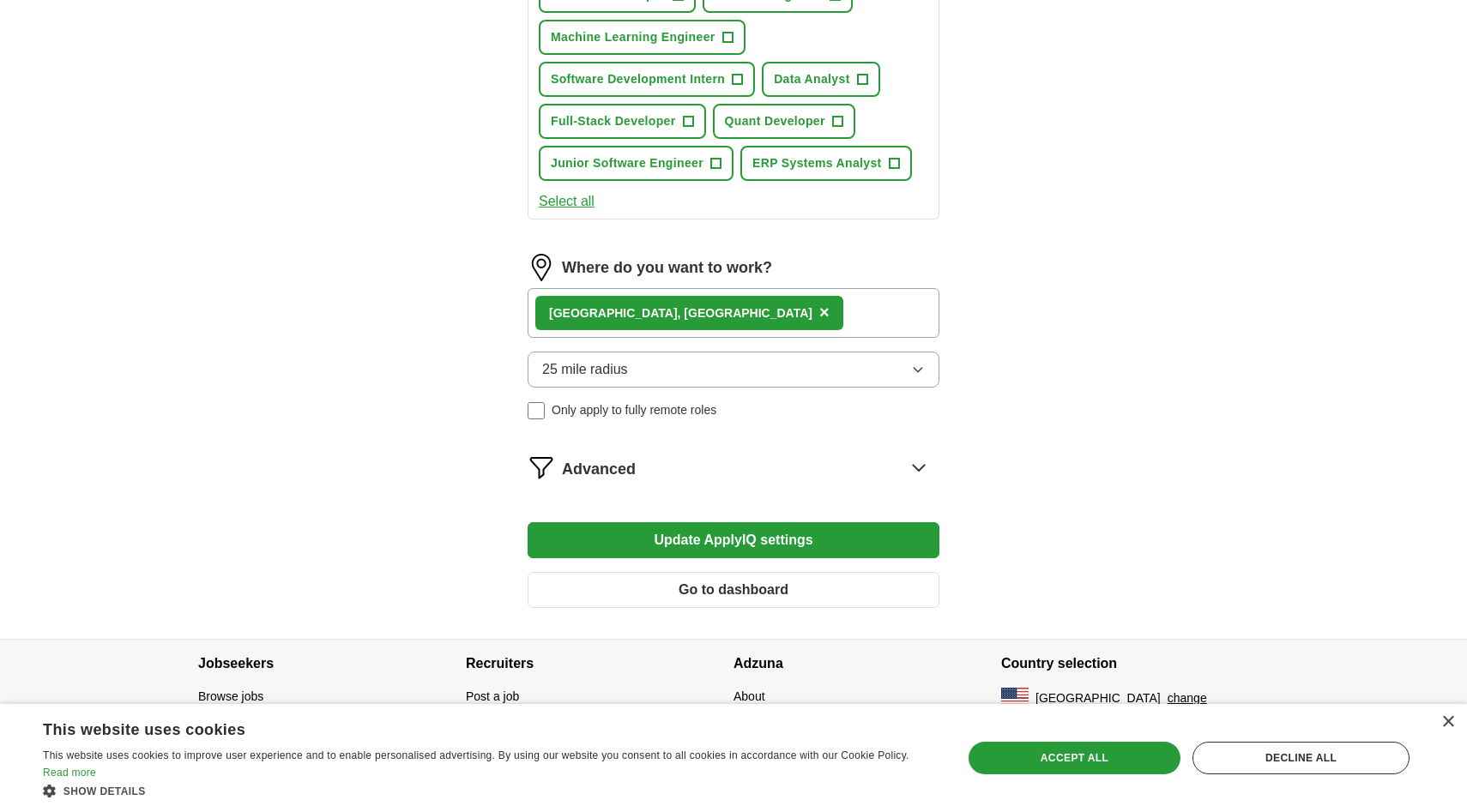
click at [770, 368] on button "25 mile radius" at bounding box center [733, 369] width 412 height 36
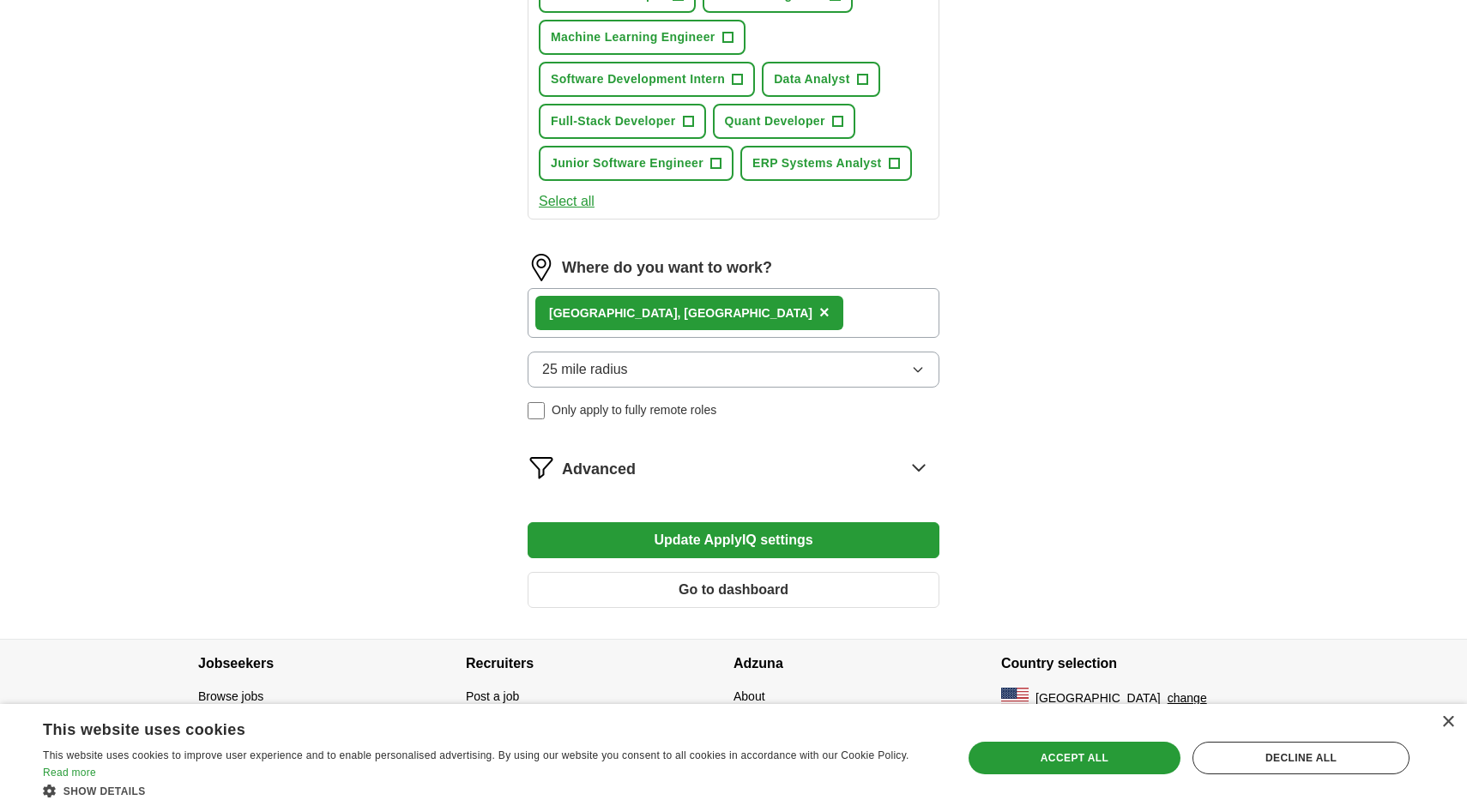
click at [780, 532] on button "Update ApplyIQ settings" at bounding box center [733, 540] width 412 height 36
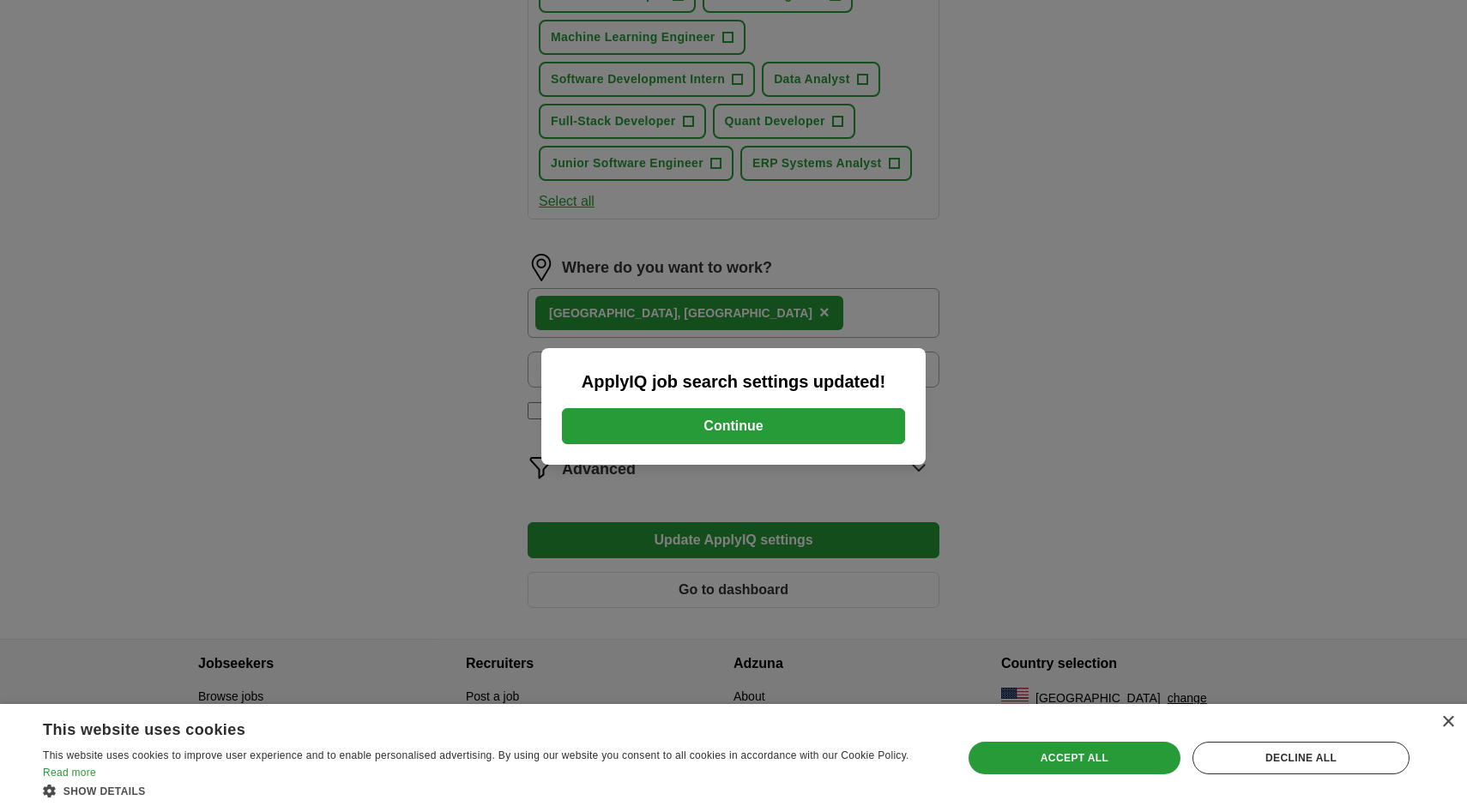
click at [786, 439] on button "Continue" at bounding box center [734, 426] width 344 height 36
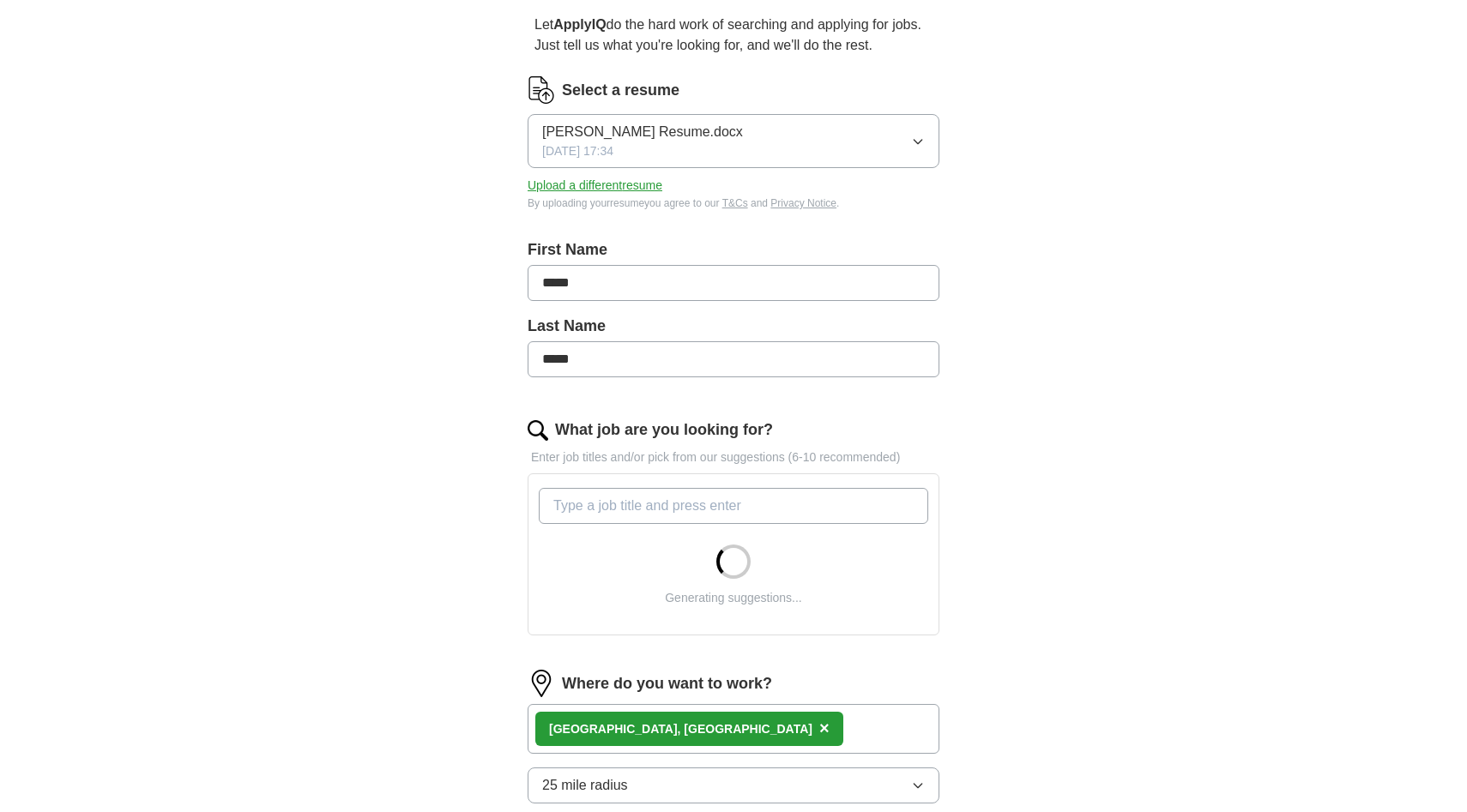
scroll to position [574, 0]
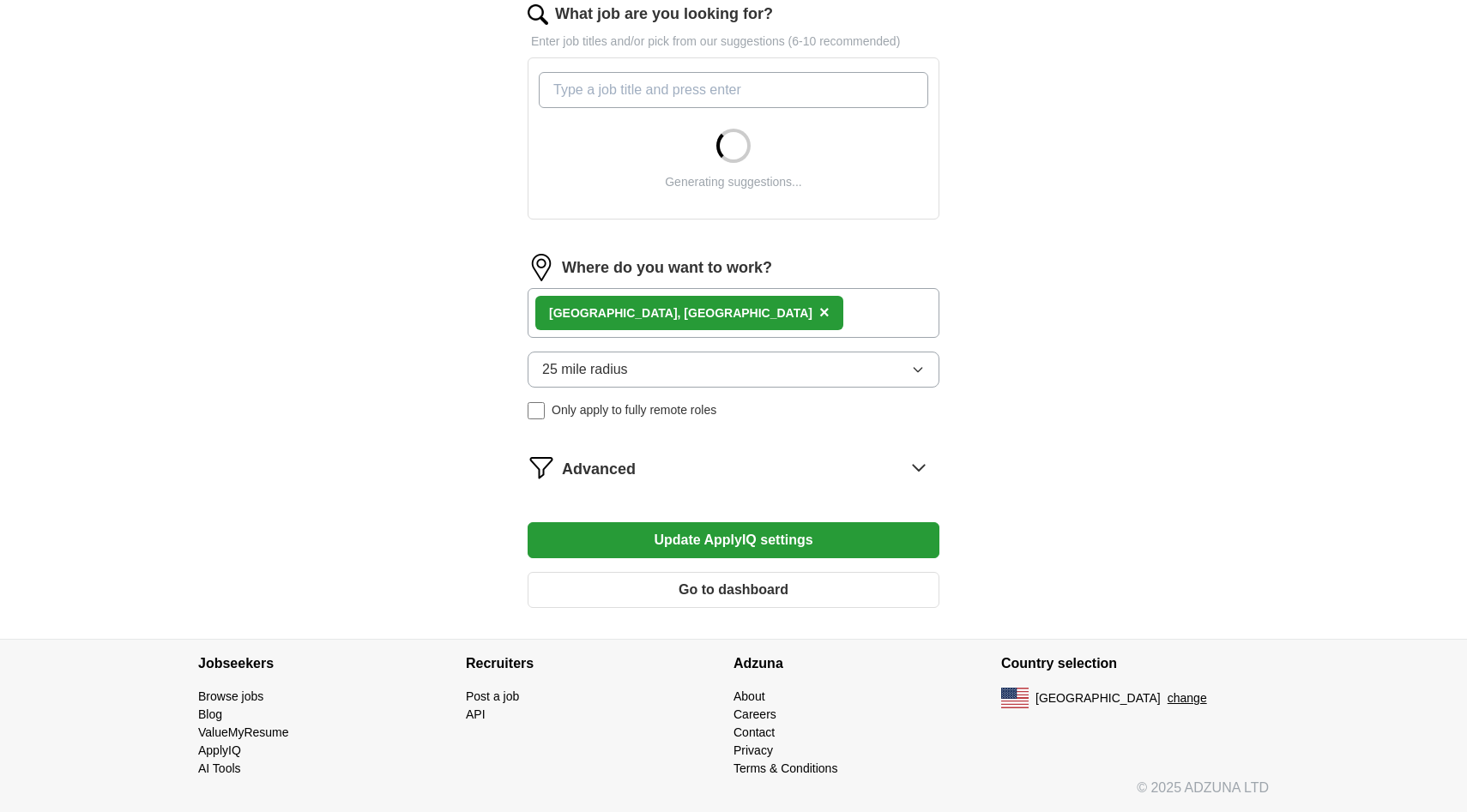
click at [741, 371] on button "25 mile radius" at bounding box center [733, 369] width 412 height 36
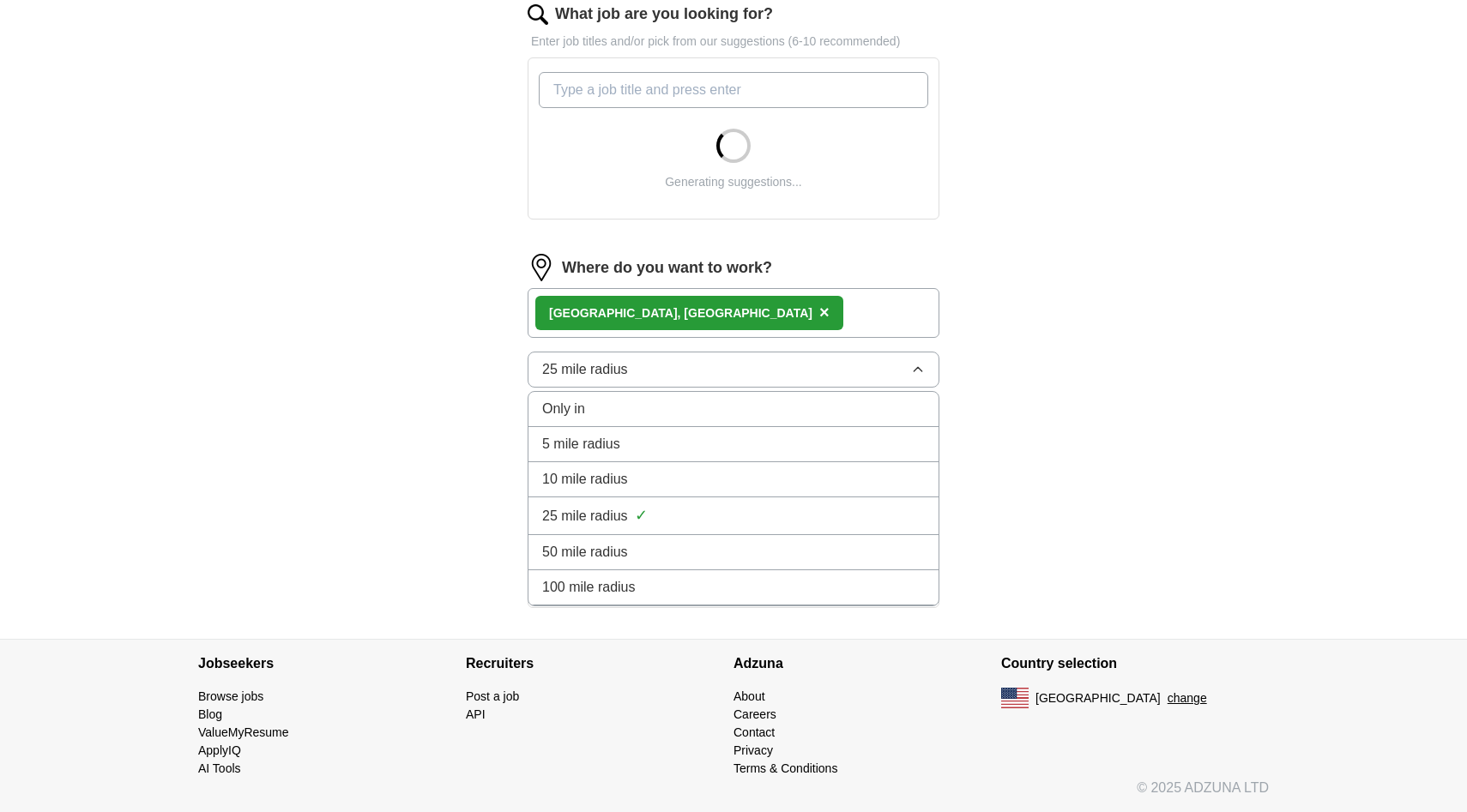
click at [646, 590] on div "100 mile radius" at bounding box center [733, 587] width 382 height 21
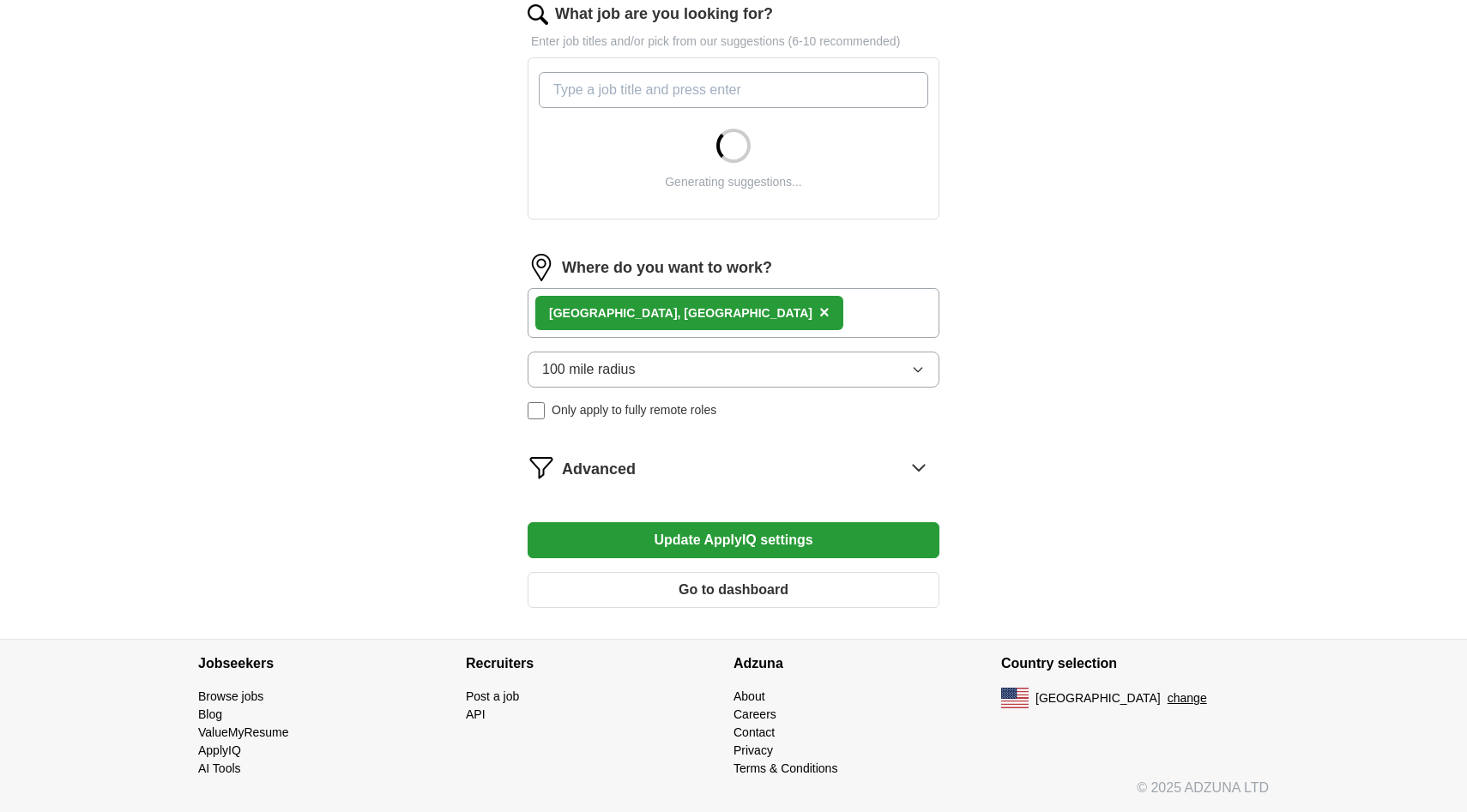
click at [715, 540] on button "Update ApplyIQ settings" at bounding box center [733, 540] width 412 height 36
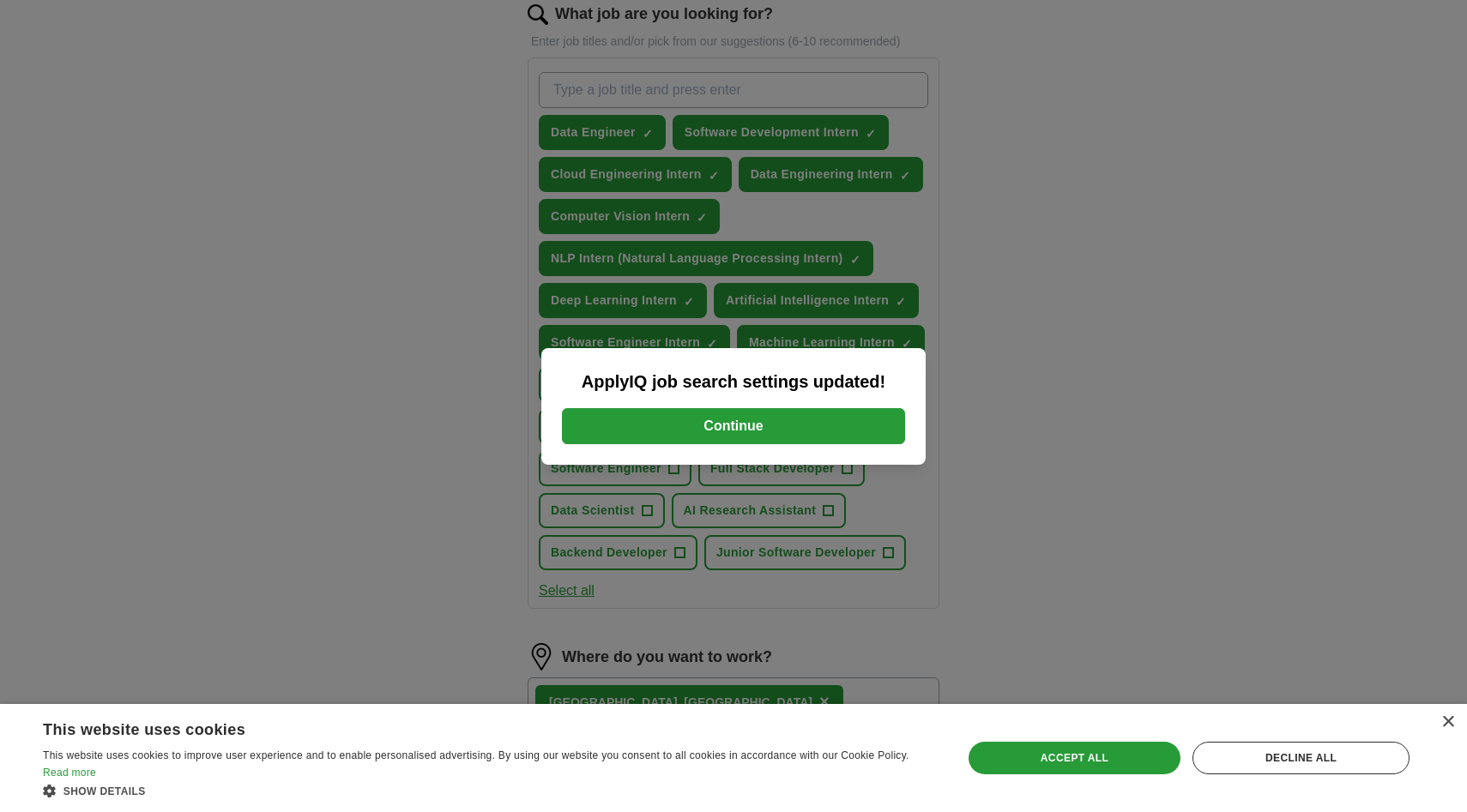
click at [825, 425] on button "Continue" at bounding box center [734, 426] width 344 height 36
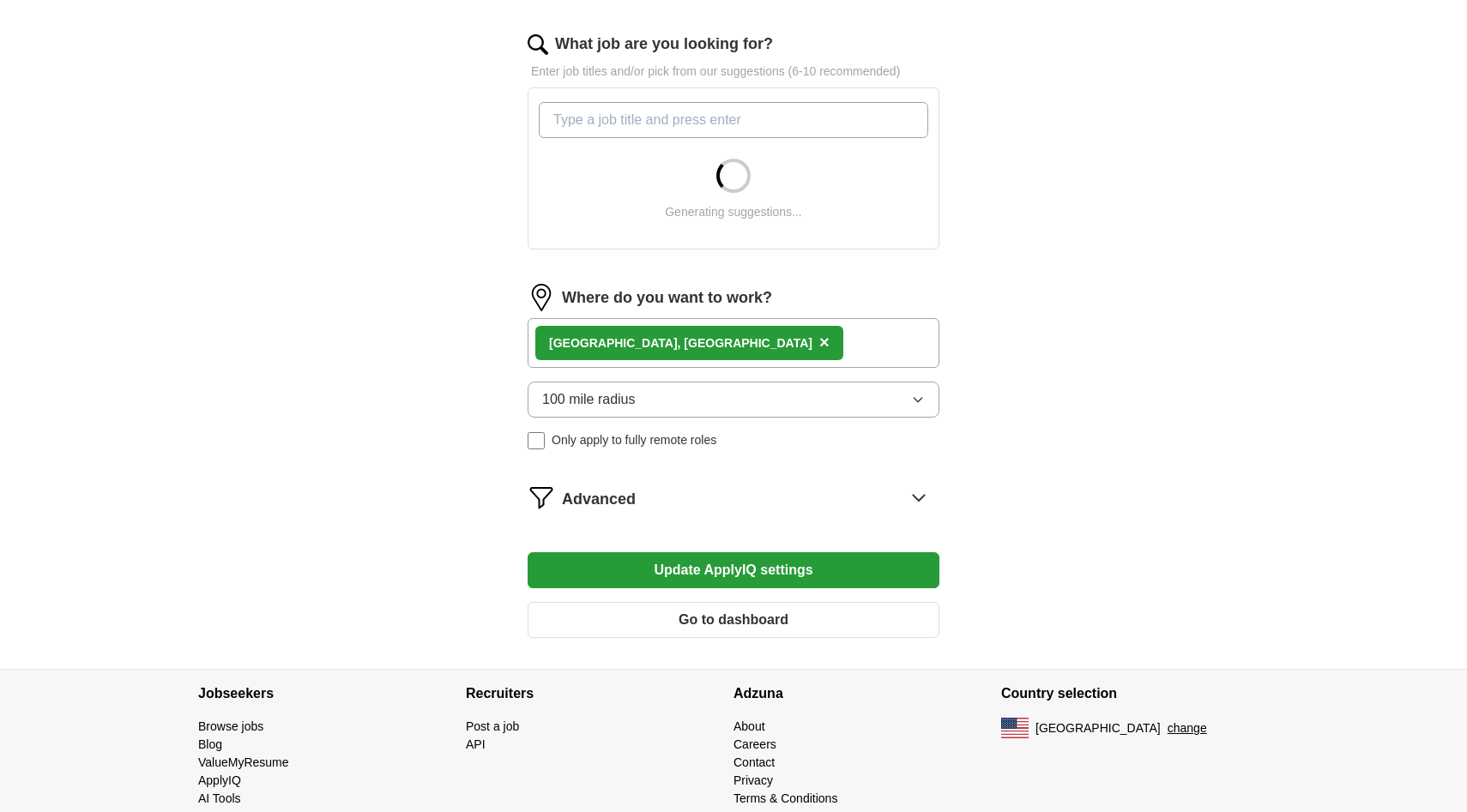
scroll to position [574, 0]
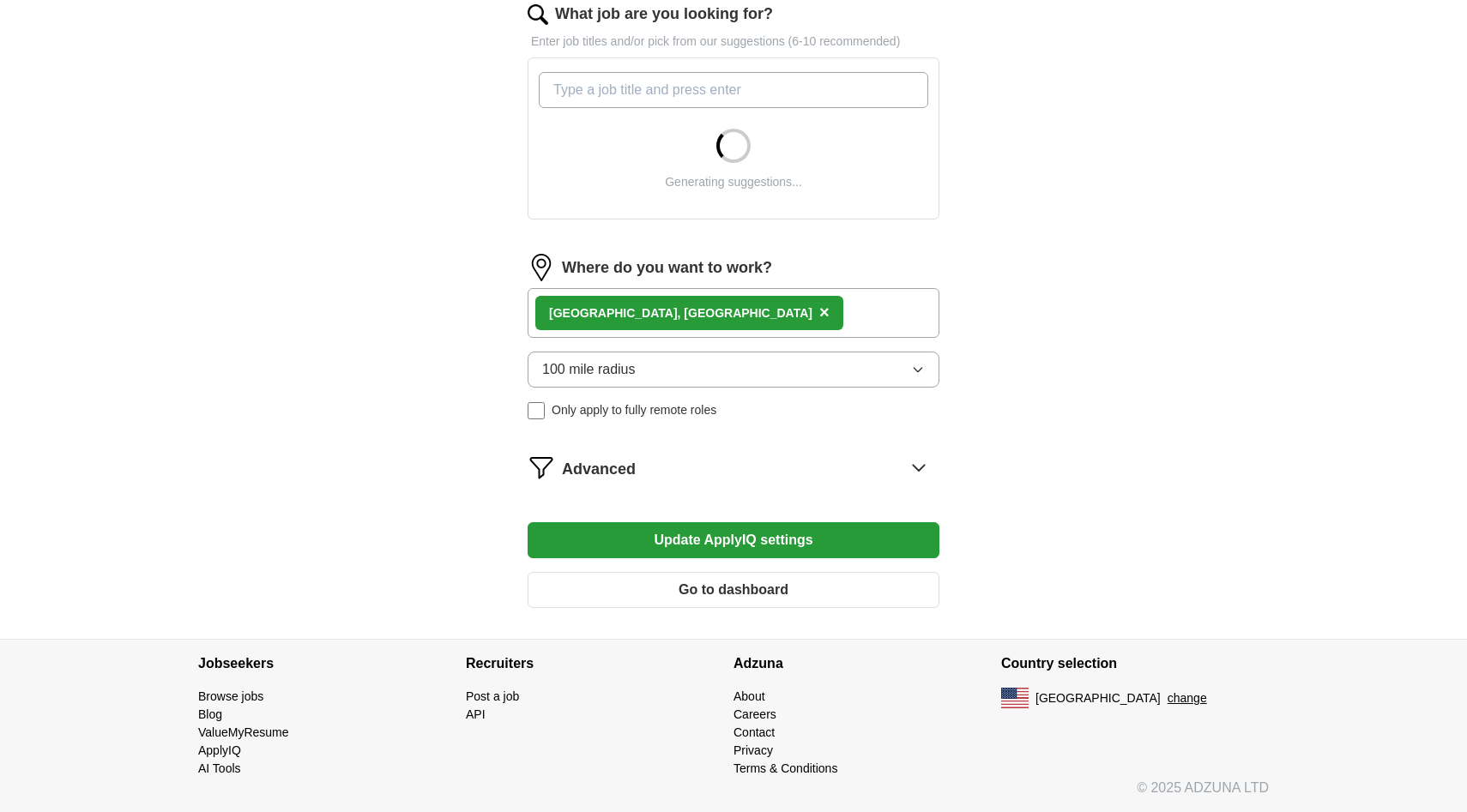
click at [728, 587] on button "Go to dashboard" at bounding box center [733, 590] width 412 height 36
